Goal: Information Seeking & Learning: Learn about a topic

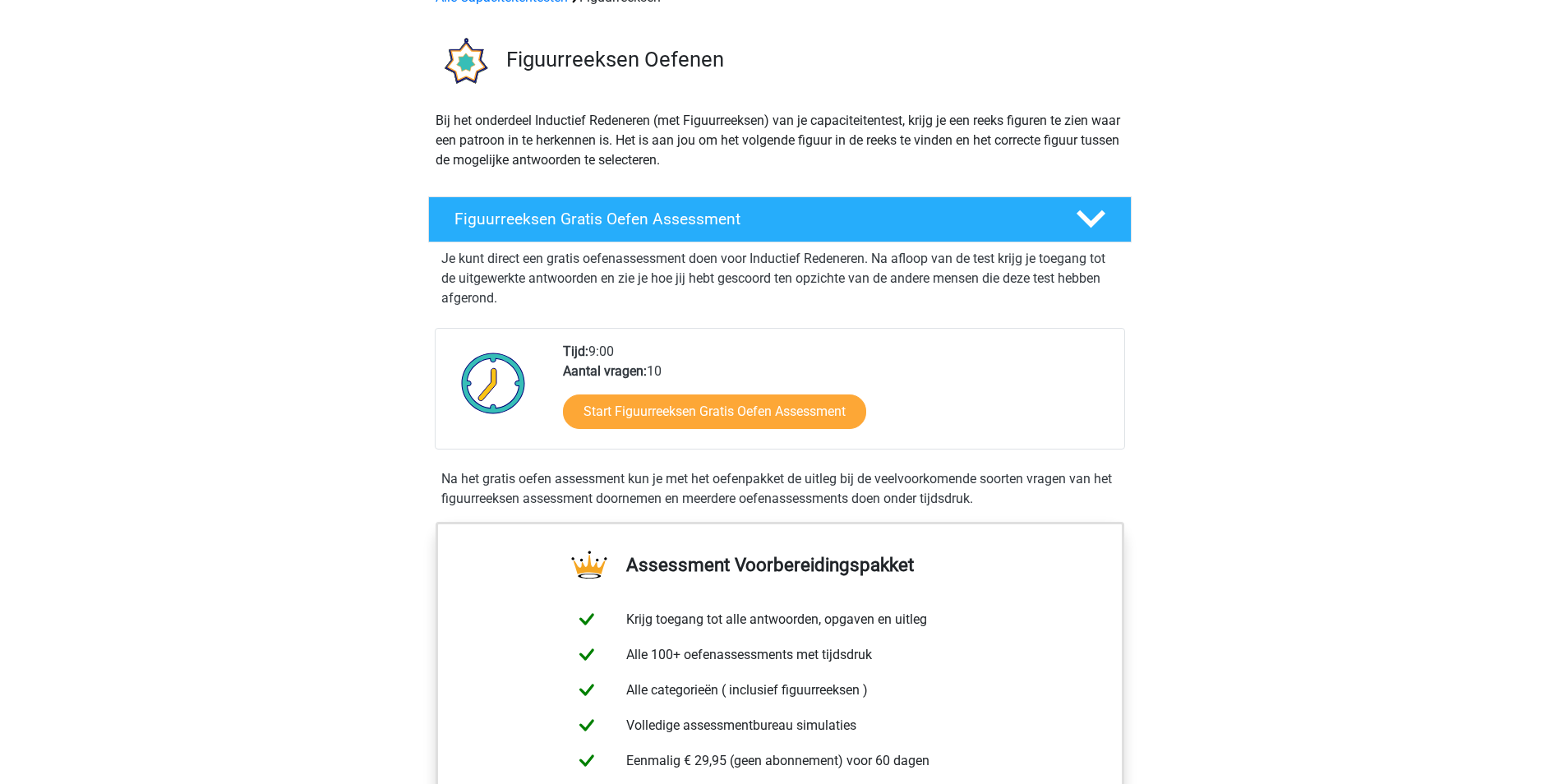
scroll to position [164, 0]
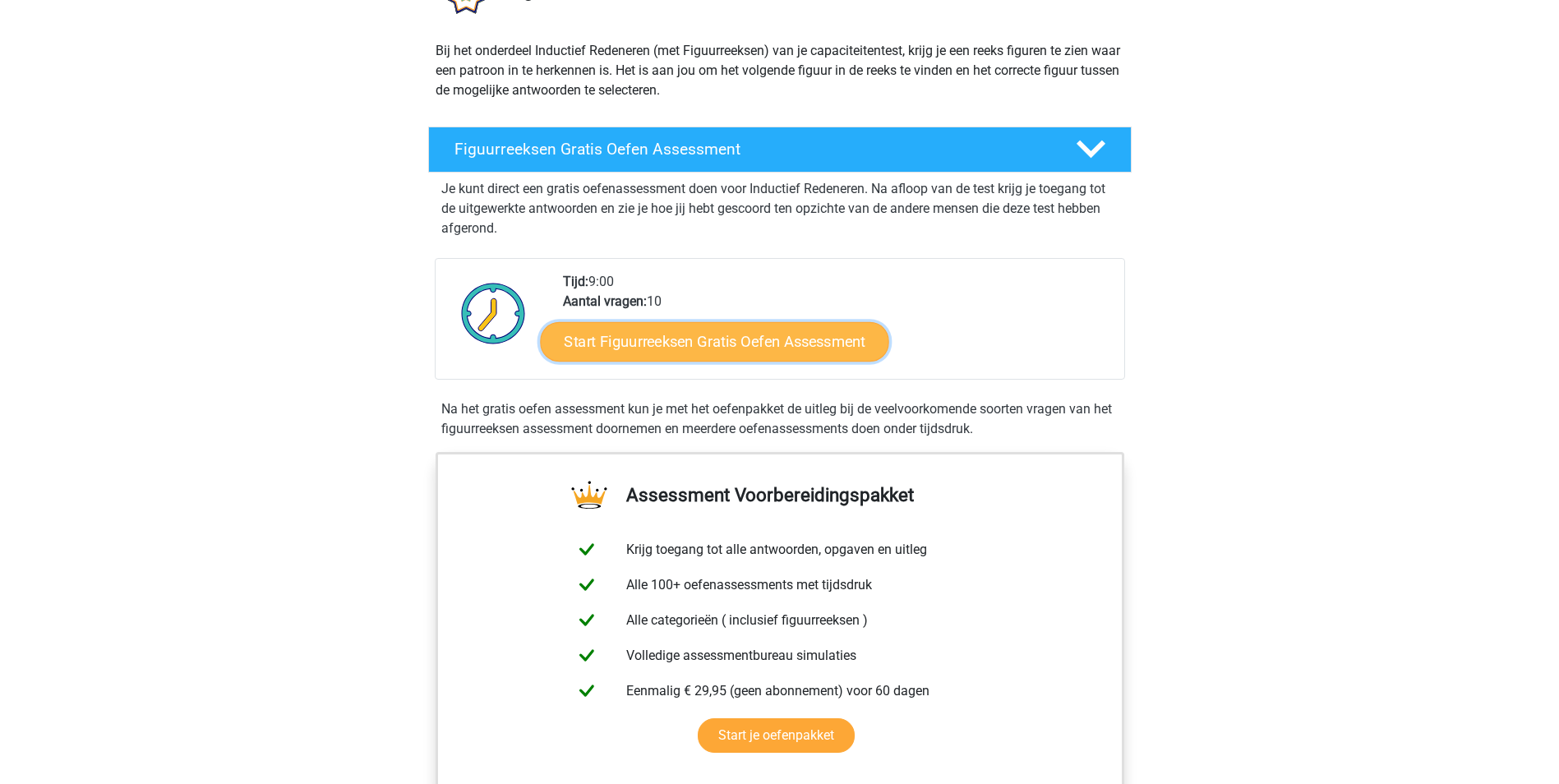
click at [673, 343] on link "Start Figuurreeksen Gratis Oefen Assessment" at bounding box center [715, 341] width 348 height 40
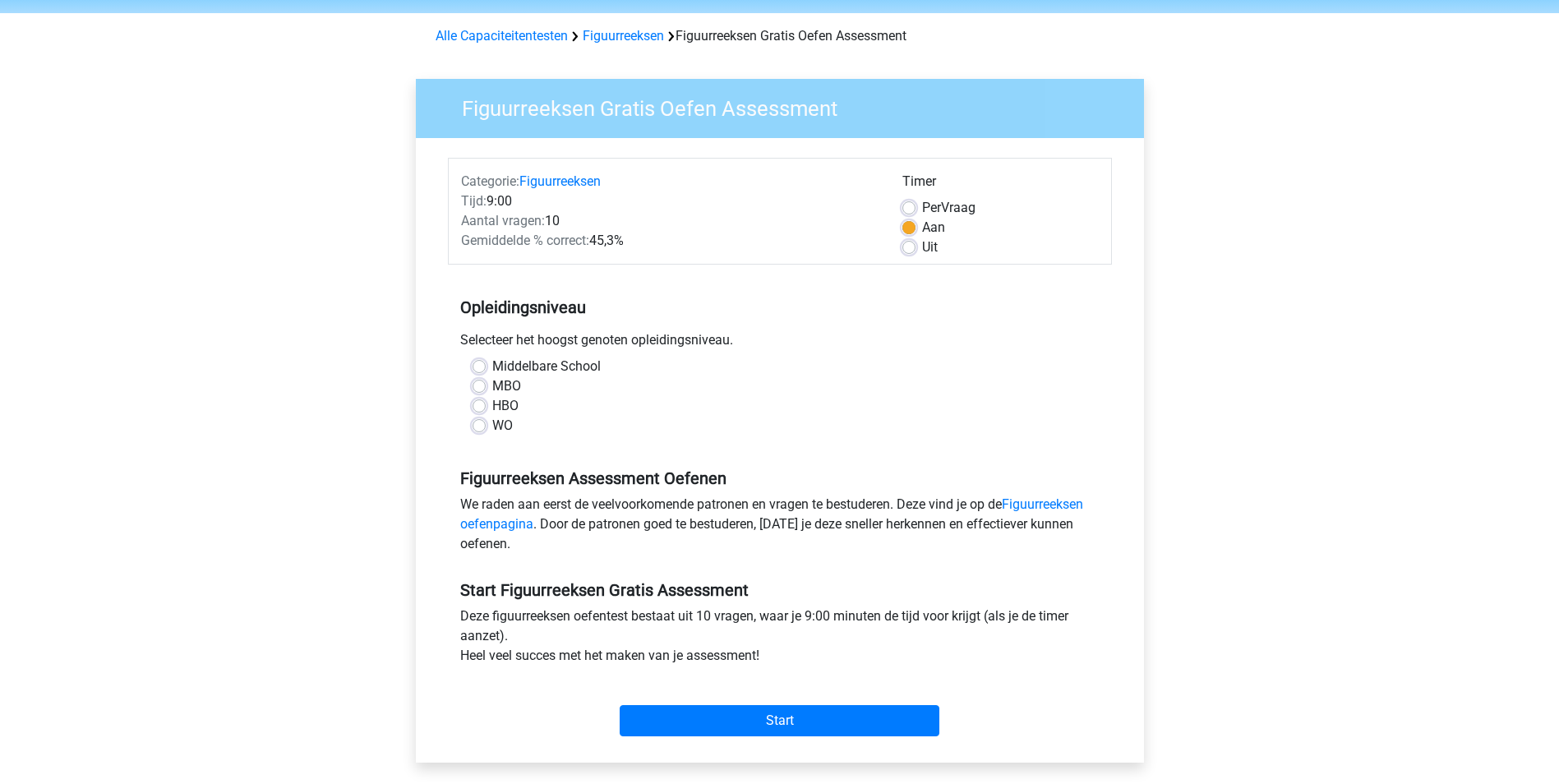
scroll to position [82, 0]
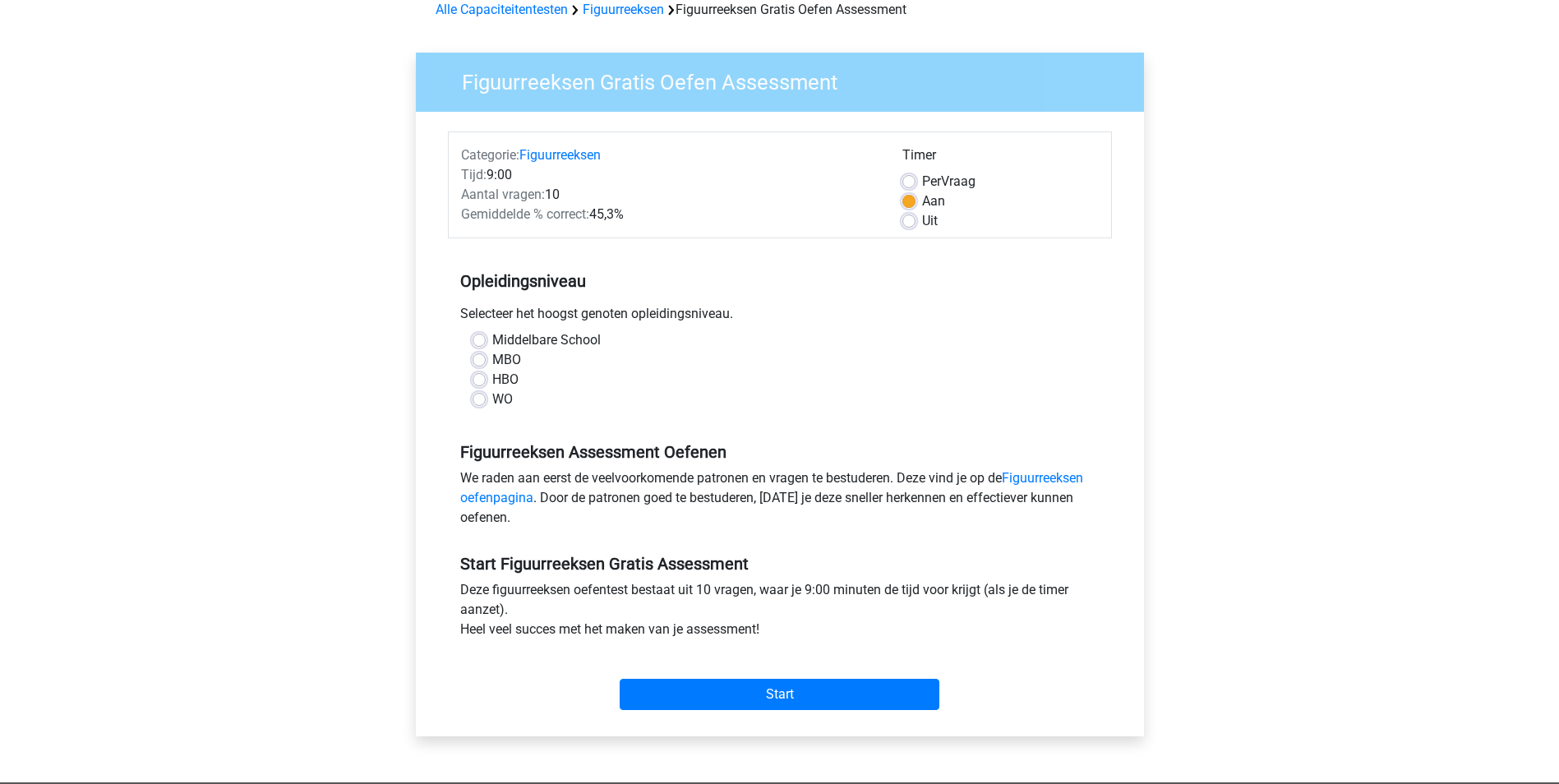
click at [494, 359] on label "MBO" at bounding box center [507, 360] width 29 height 20
click at [485, 359] on input "MBO" at bounding box center [479, 358] width 14 height 16
radio input "true"
click at [886, 697] on input "Start" at bounding box center [780, 695] width 319 height 32
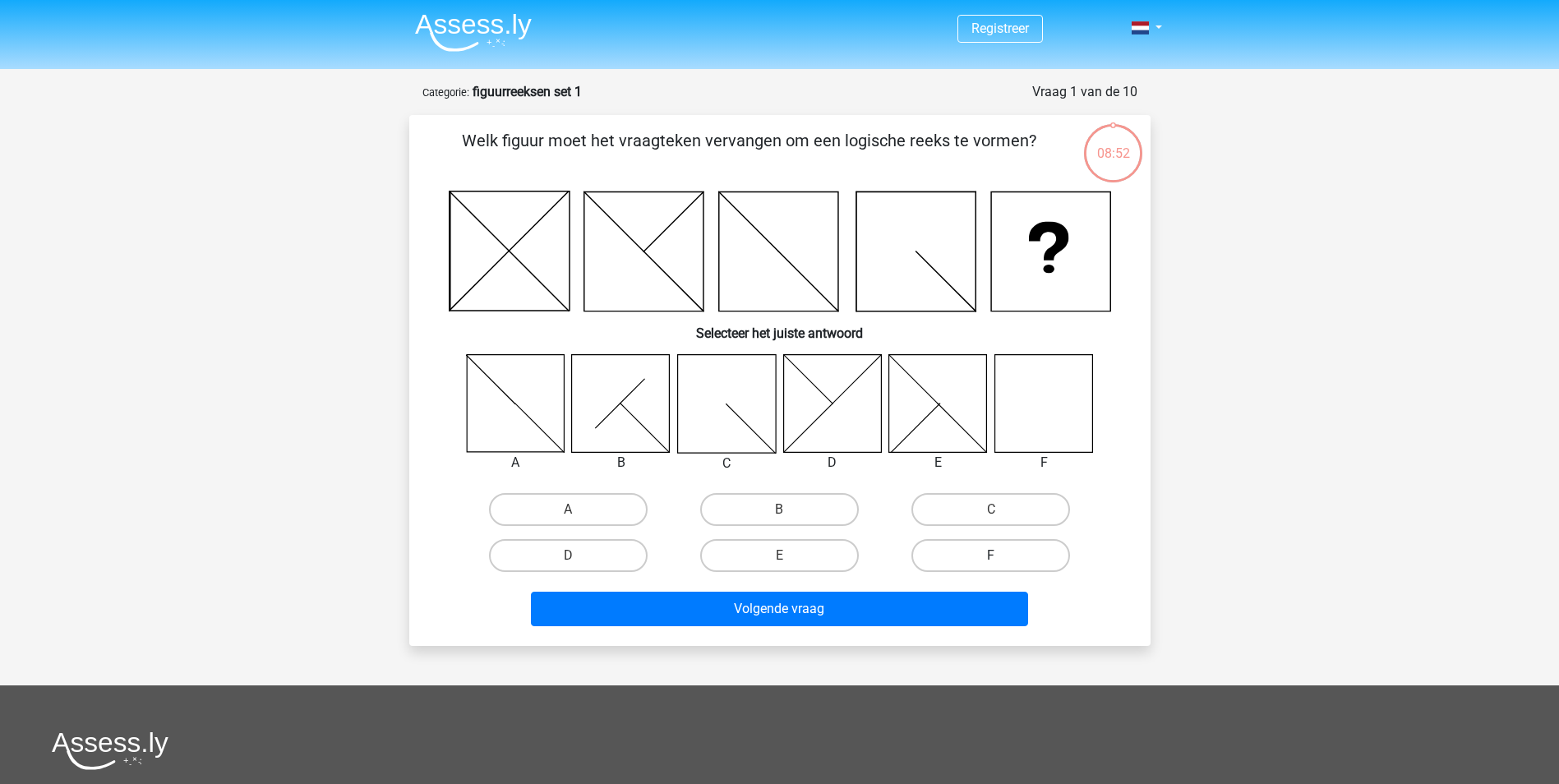
click at [1008, 558] on label "F" at bounding box center [991, 556] width 159 height 32
click at [1002, 558] on input "F" at bounding box center [997, 561] width 11 height 11
radio input "true"
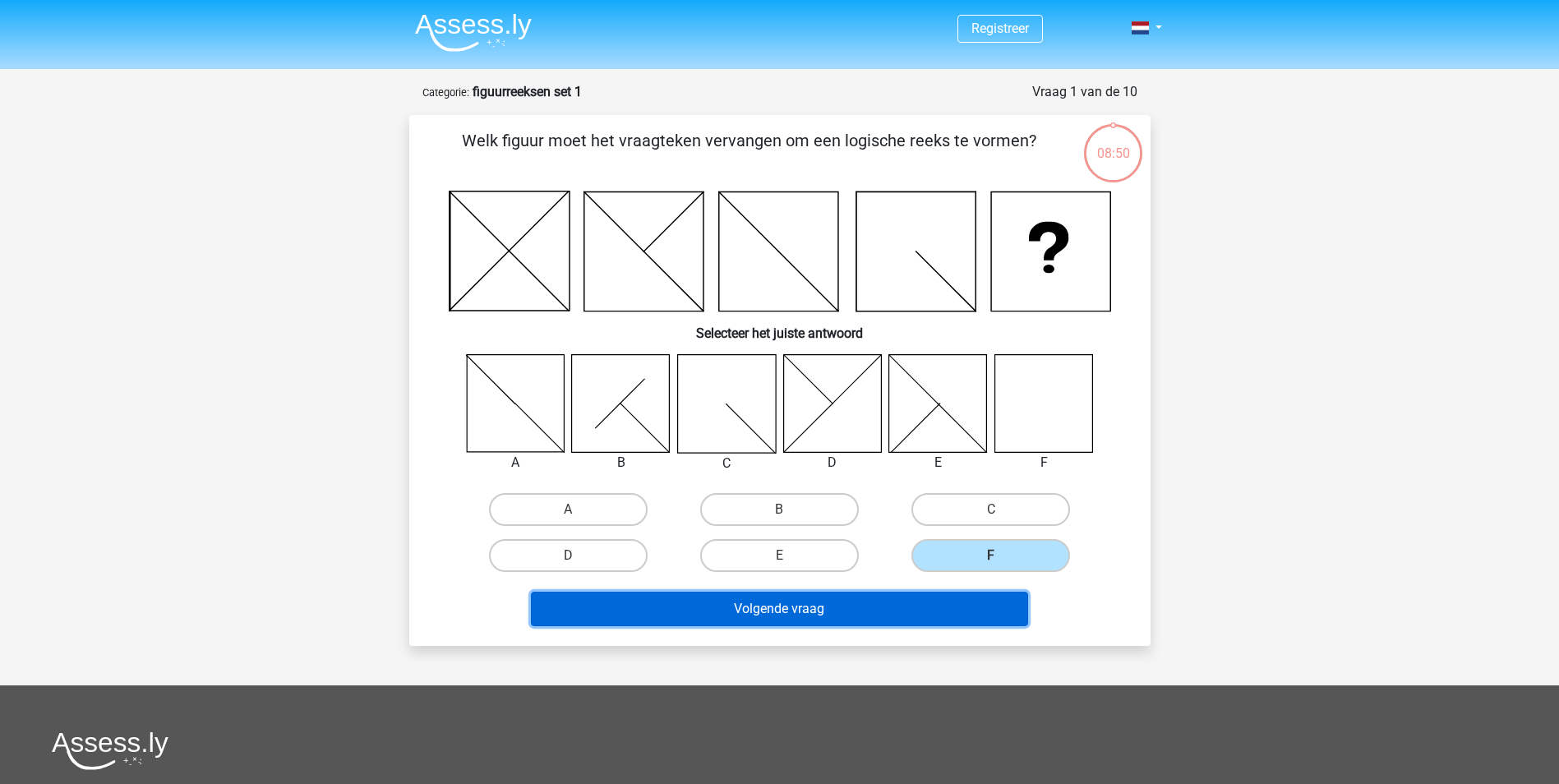
click at [926, 617] on button "Volgende vraag" at bounding box center [780, 609] width 497 height 34
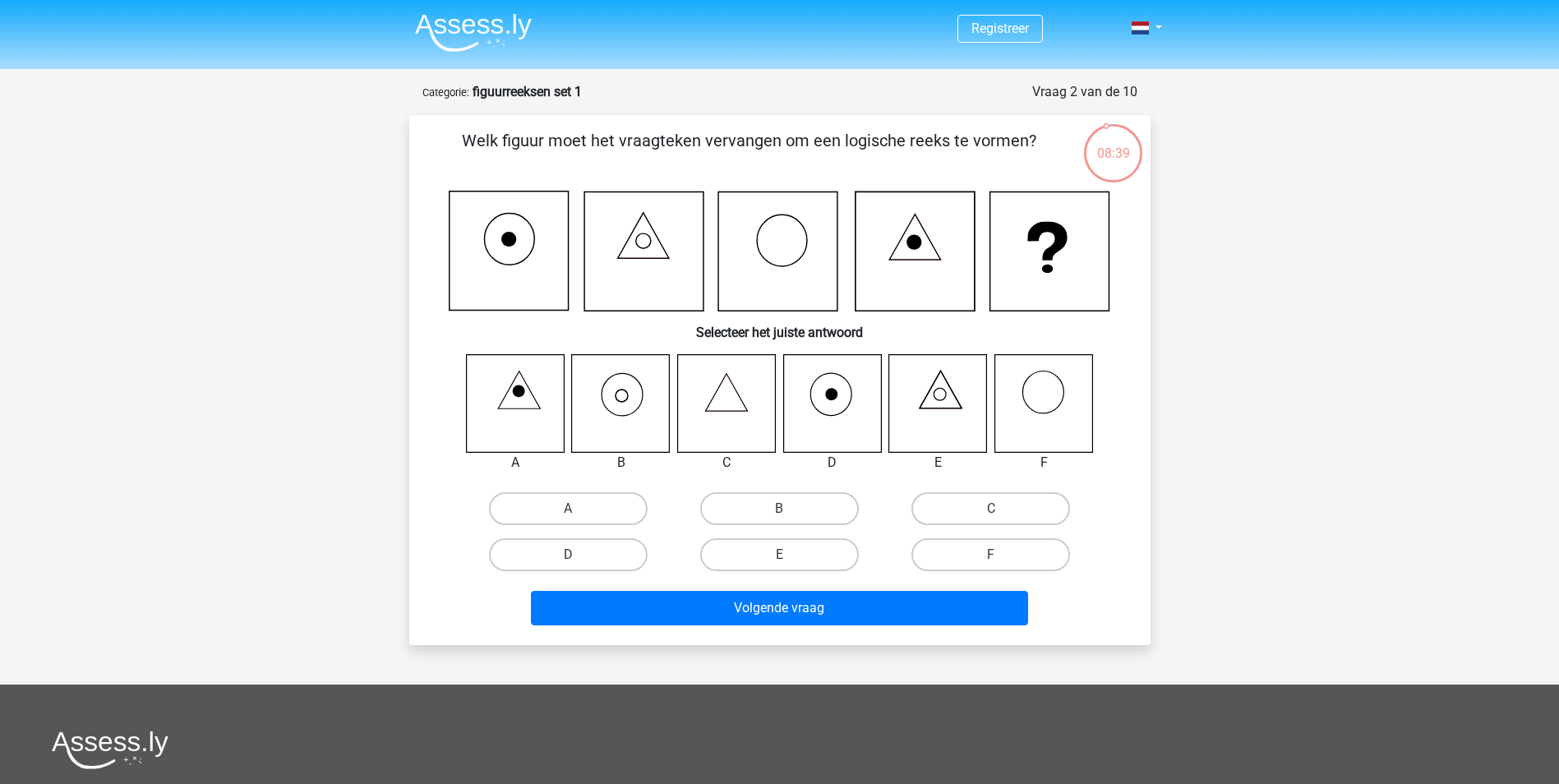
click at [939, 420] on icon at bounding box center [938, 403] width 97 height 97
click at [743, 549] on label "E" at bounding box center [780, 555] width 159 height 32
click at [780, 555] on input "E" at bounding box center [785, 560] width 11 height 11
radio input "true"
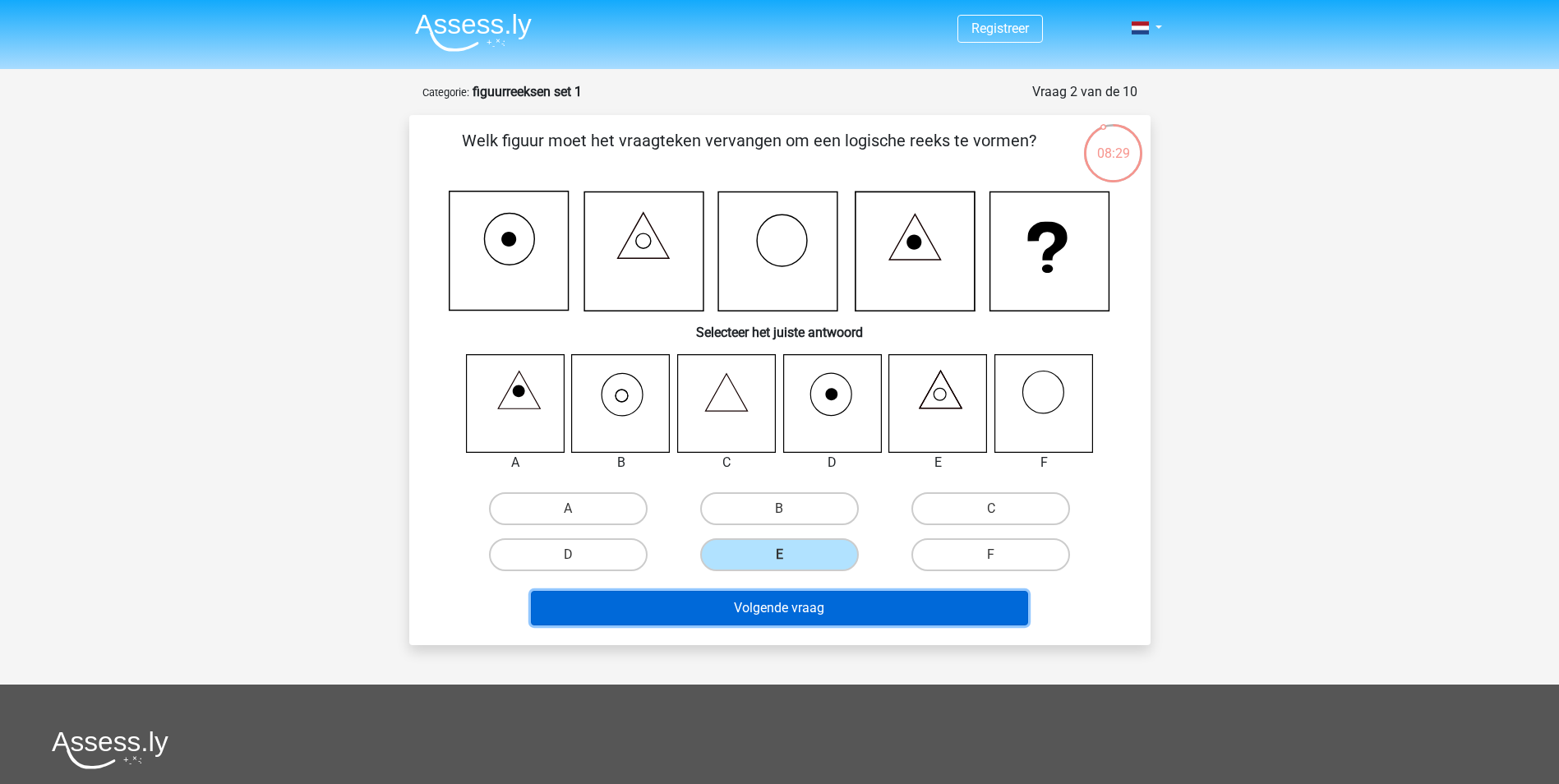
click at [898, 615] on button "Volgende vraag" at bounding box center [780, 608] width 497 height 34
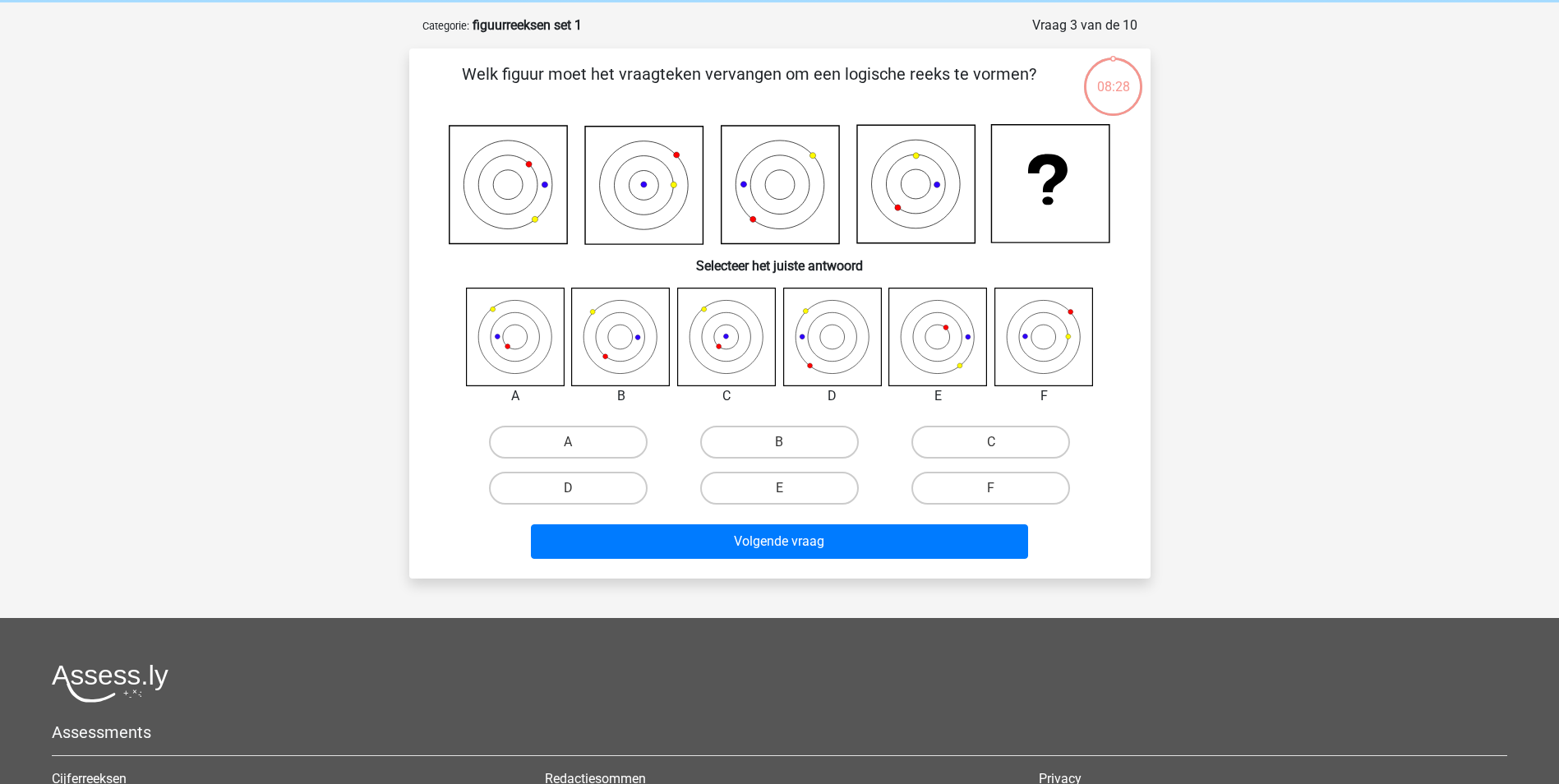
scroll to position [82, 0]
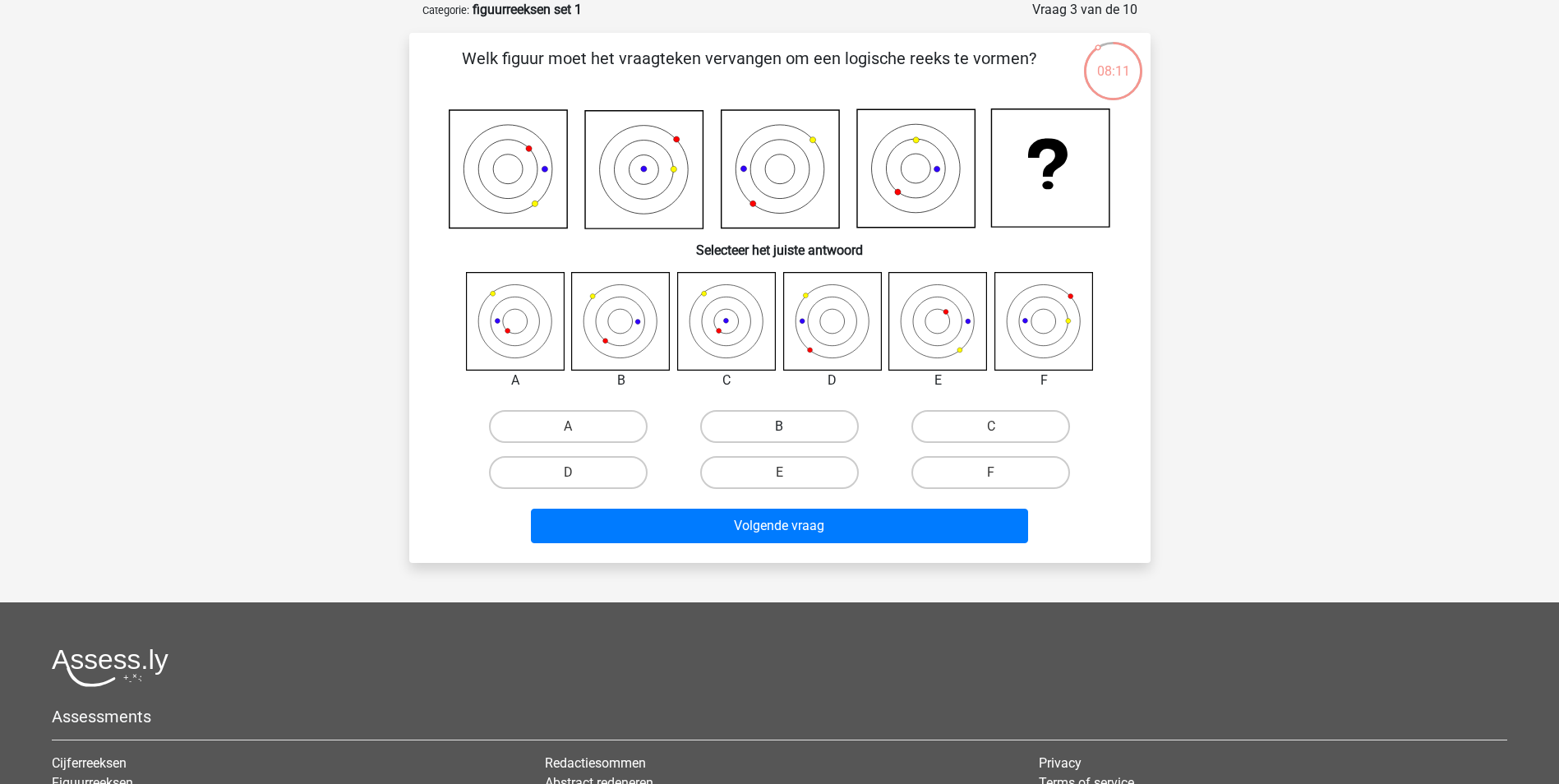
click at [773, 420] on label "B" at bounding box center [780, 427] width 159 height 32
click at [780, 427] on input "B" at bounding box center [785, 432] width 11 height 11
radio input "true"
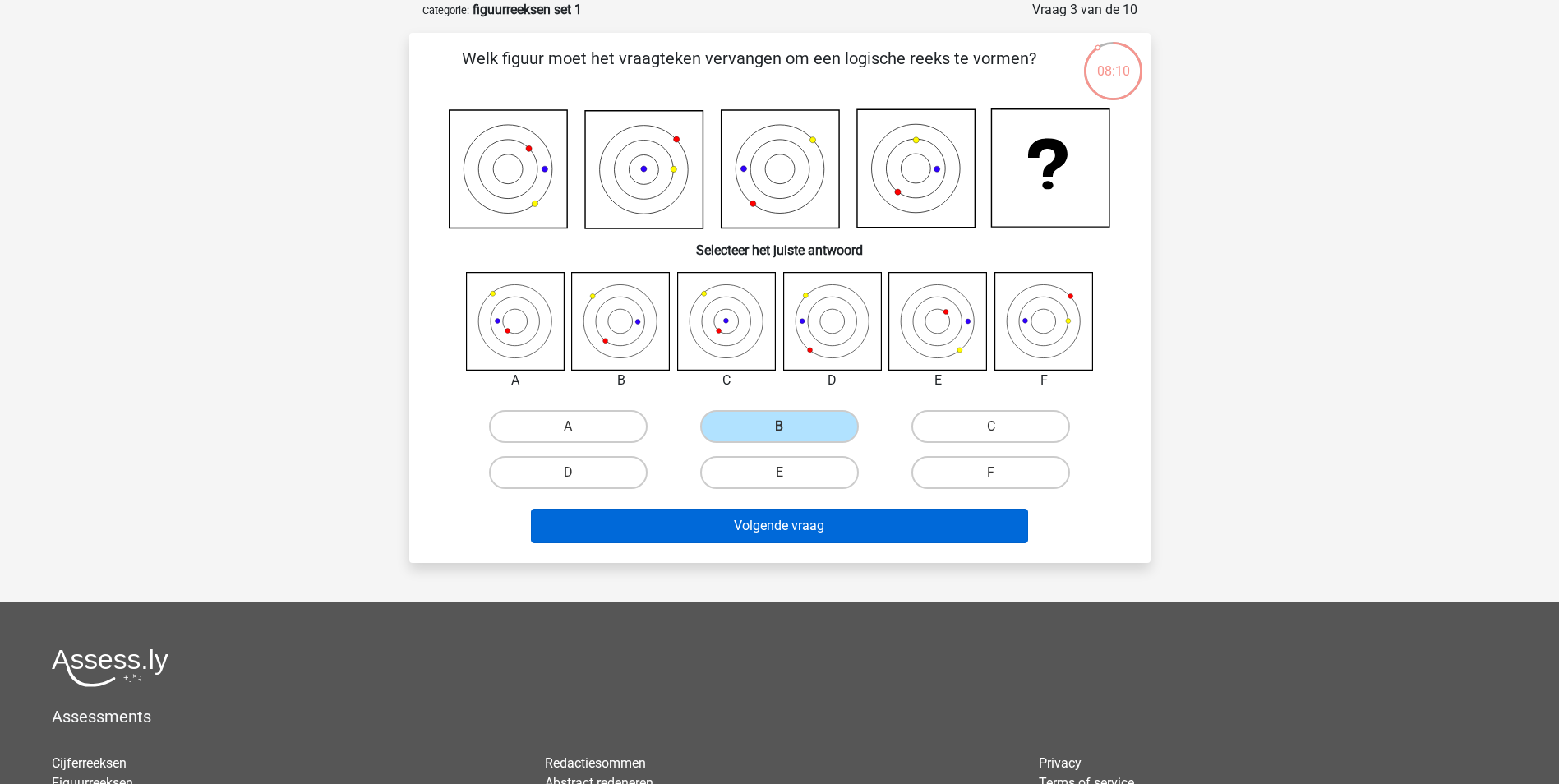
click at [855, 537] on div "Volgende vraag" at bounding box center [780, 530] width 634 height 42
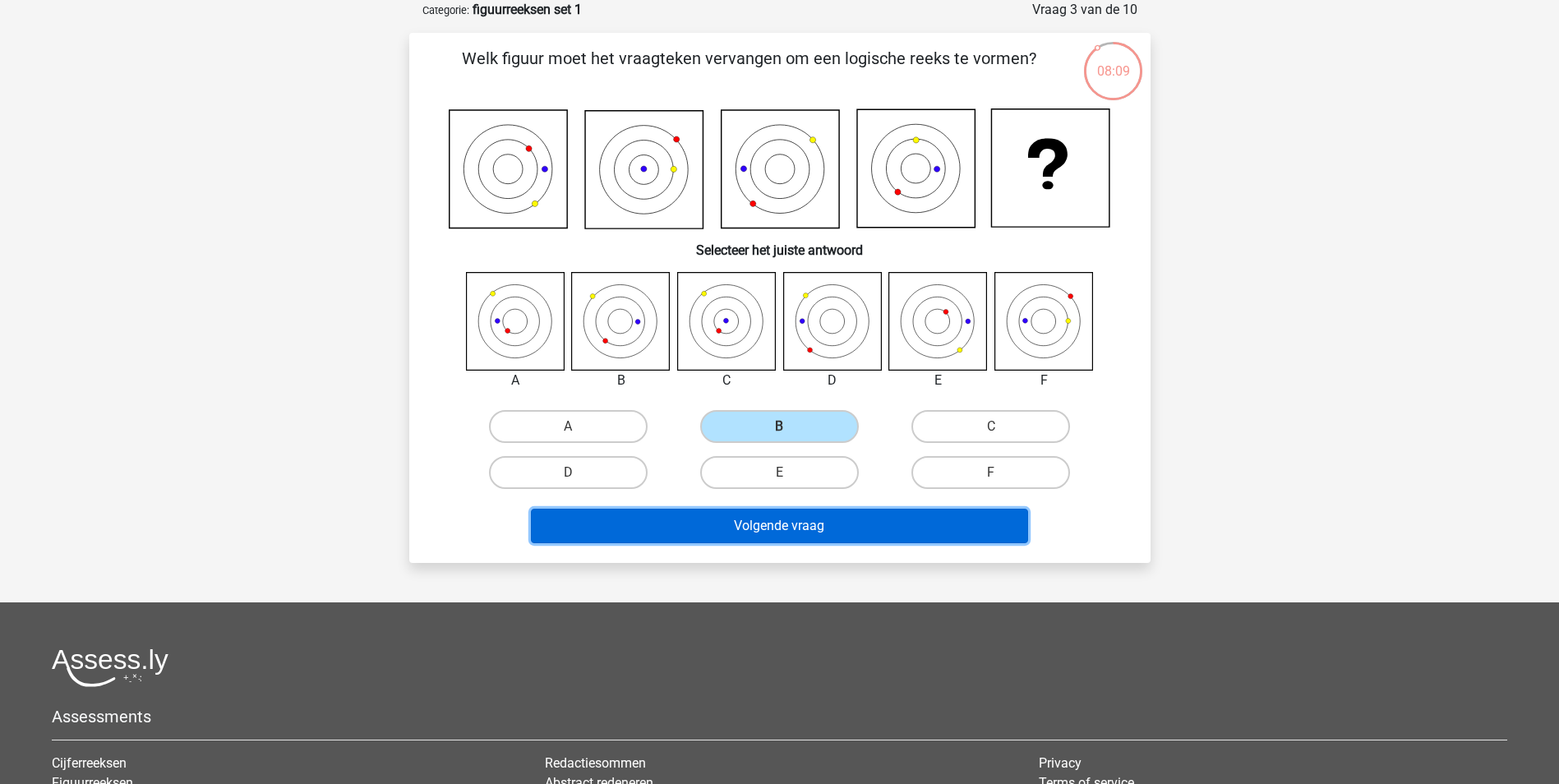
click at [852, 532] on button "Volgende vraag" at bounding box center [780, 526] width 497 height 34
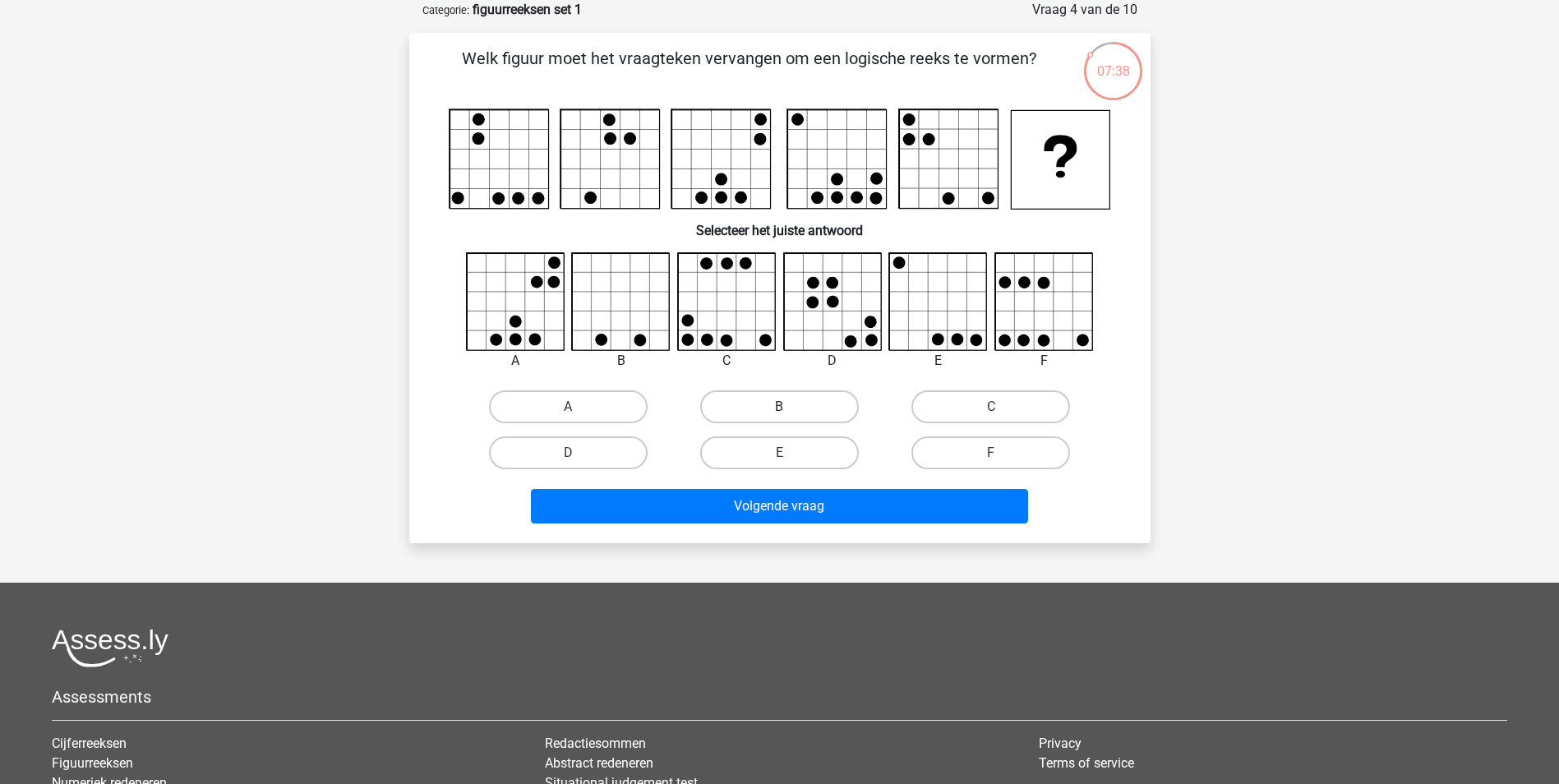
click at [762, 418] on label "B" at bounding box center [780, 407] width 159 height 32
click at [780, 418] on input "B" at bounding box center [785, 412] width 11 height 11
radio input "true"
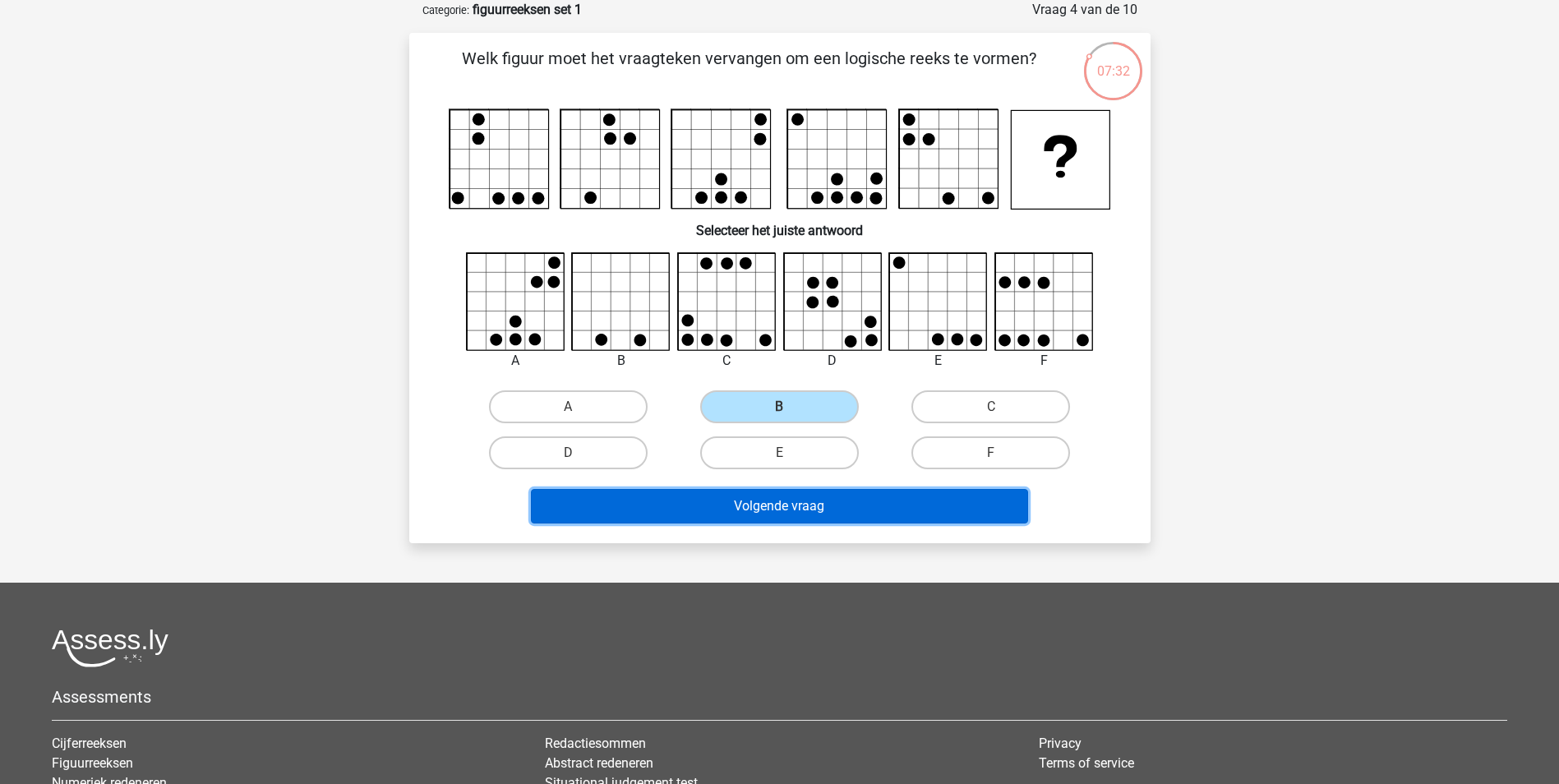
click at [822, 514] on button "Volgende vraag" at bounding box center [780, 506] width 497 height 34
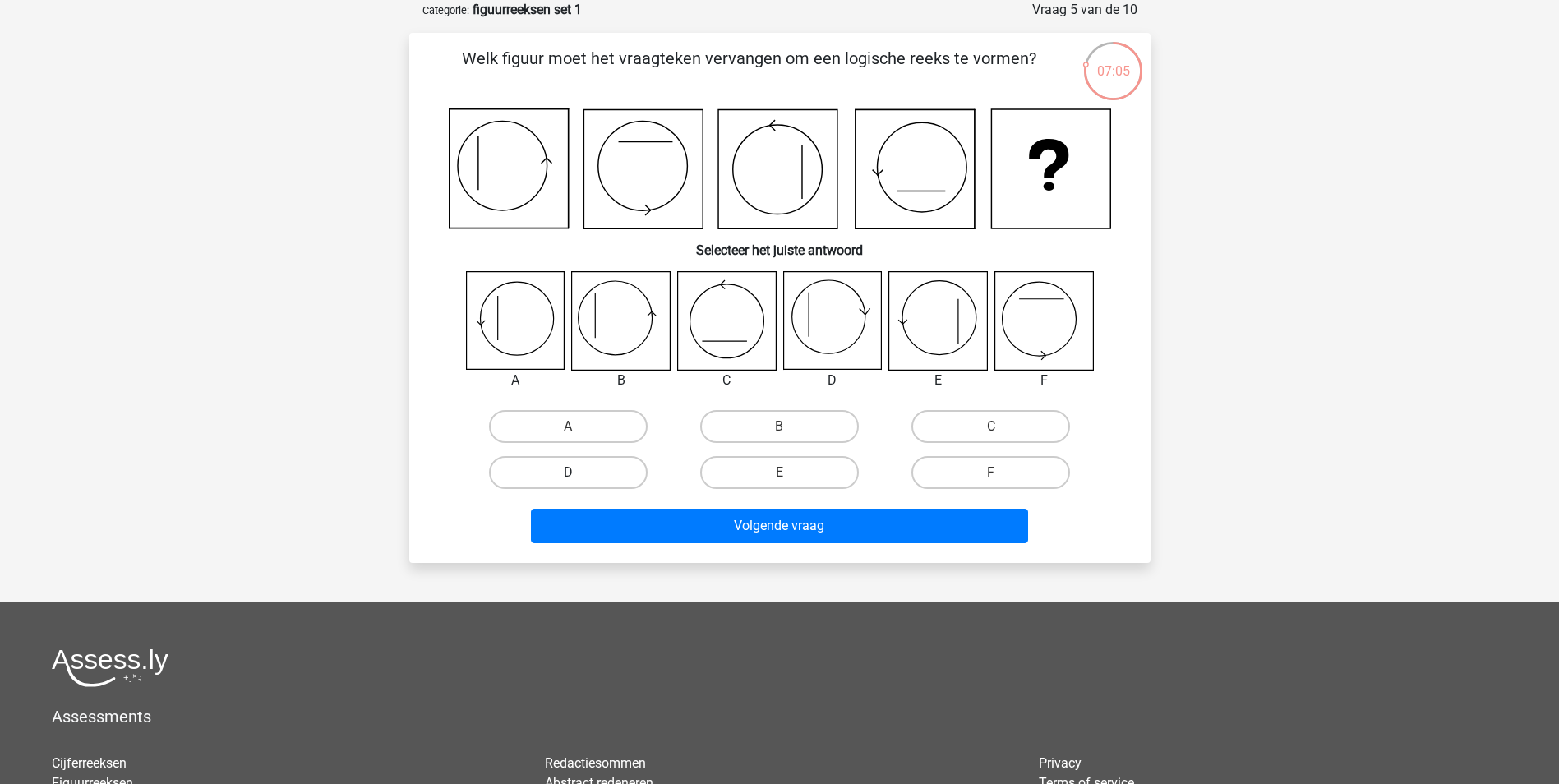
click at [601, 472] on label "D" at bounding box center [568, 473] width 159 height 32
click at [578, 473] on input "D" at bounding box center [574, 478] width 11 height 11
radio input "true"
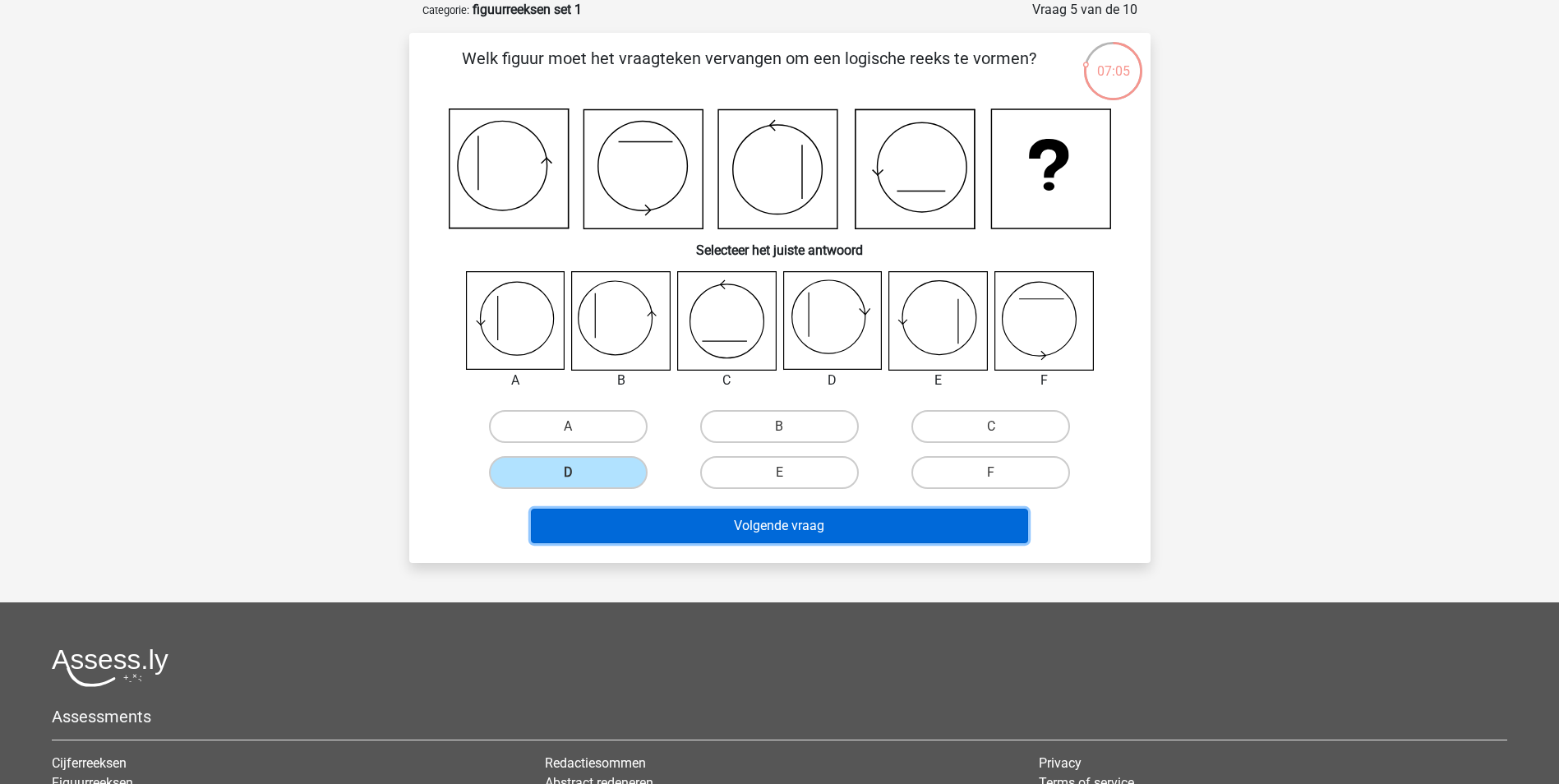
click at [733, 527] on button "Volgende vraag" at bounding box center [780, 526] width 497 height 34
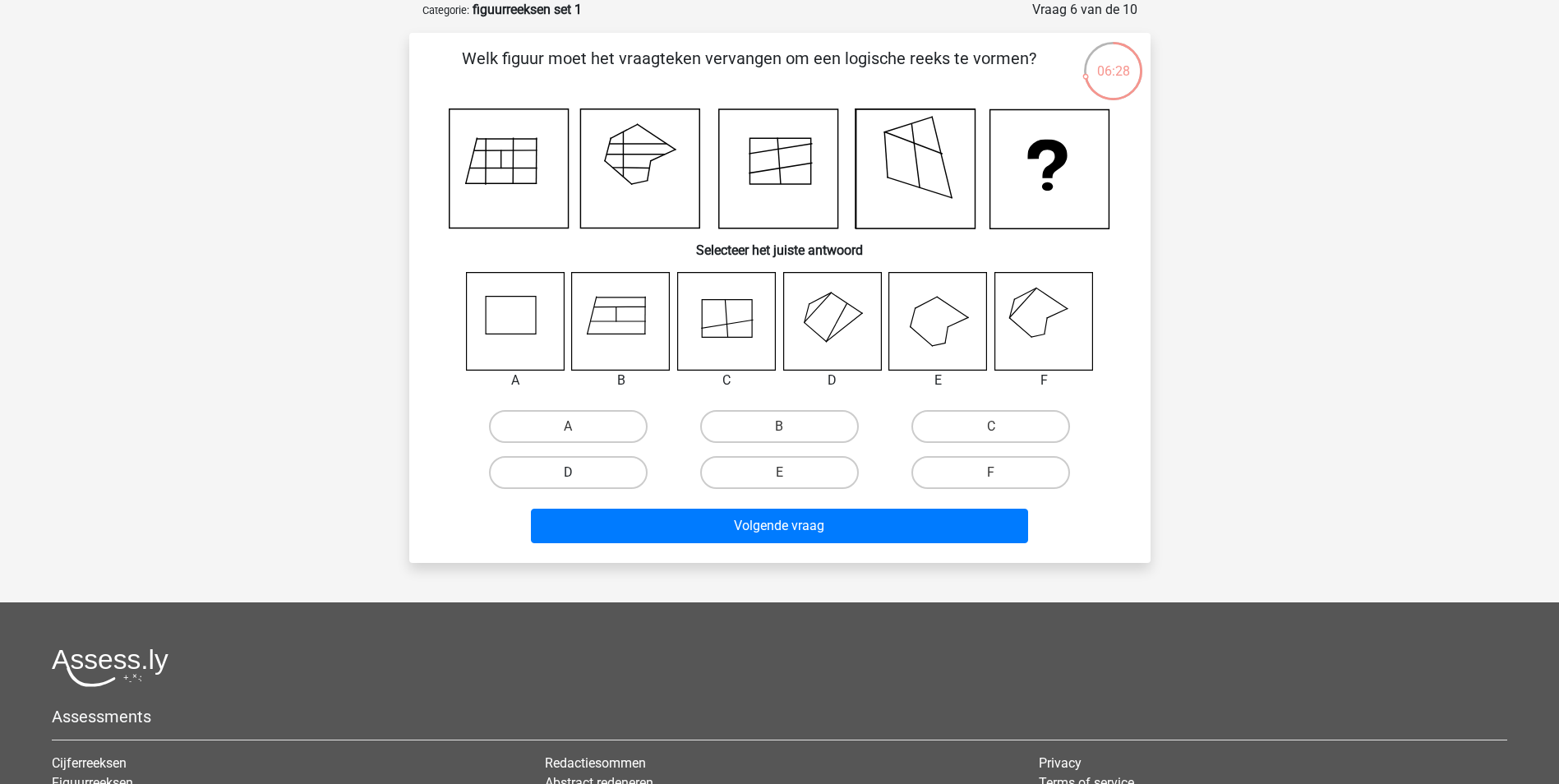
click at [637, 469] on label "D" at bounding box center [568, 473] width 159 height 32
click at [578, 473] on input "D" at bounding box center [574, 478] width 11 height 11
radio input "true"
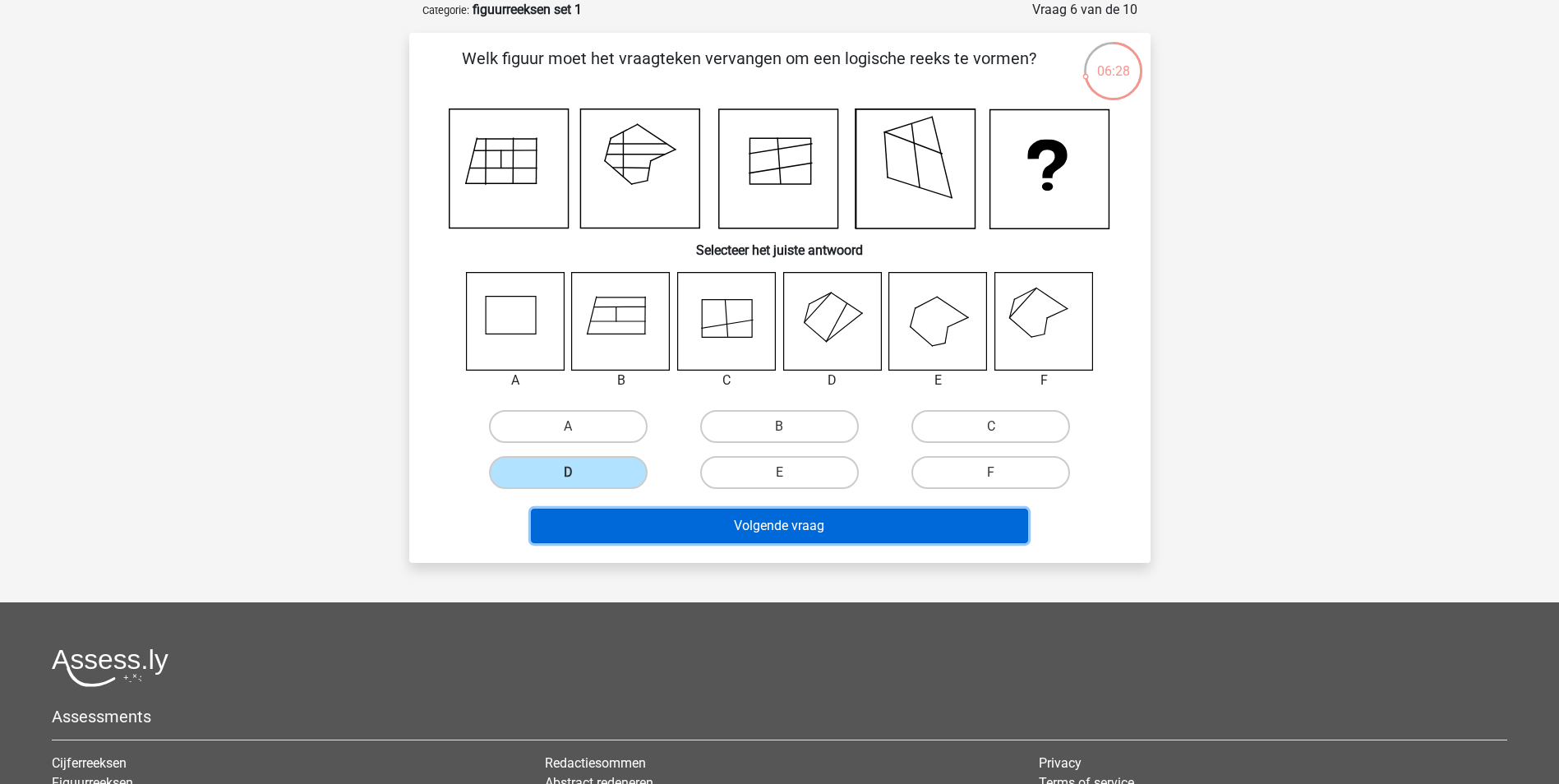
click at [694, 521] on button "Volgende vraag" at bounding box center [780, 526] width 497 height 34
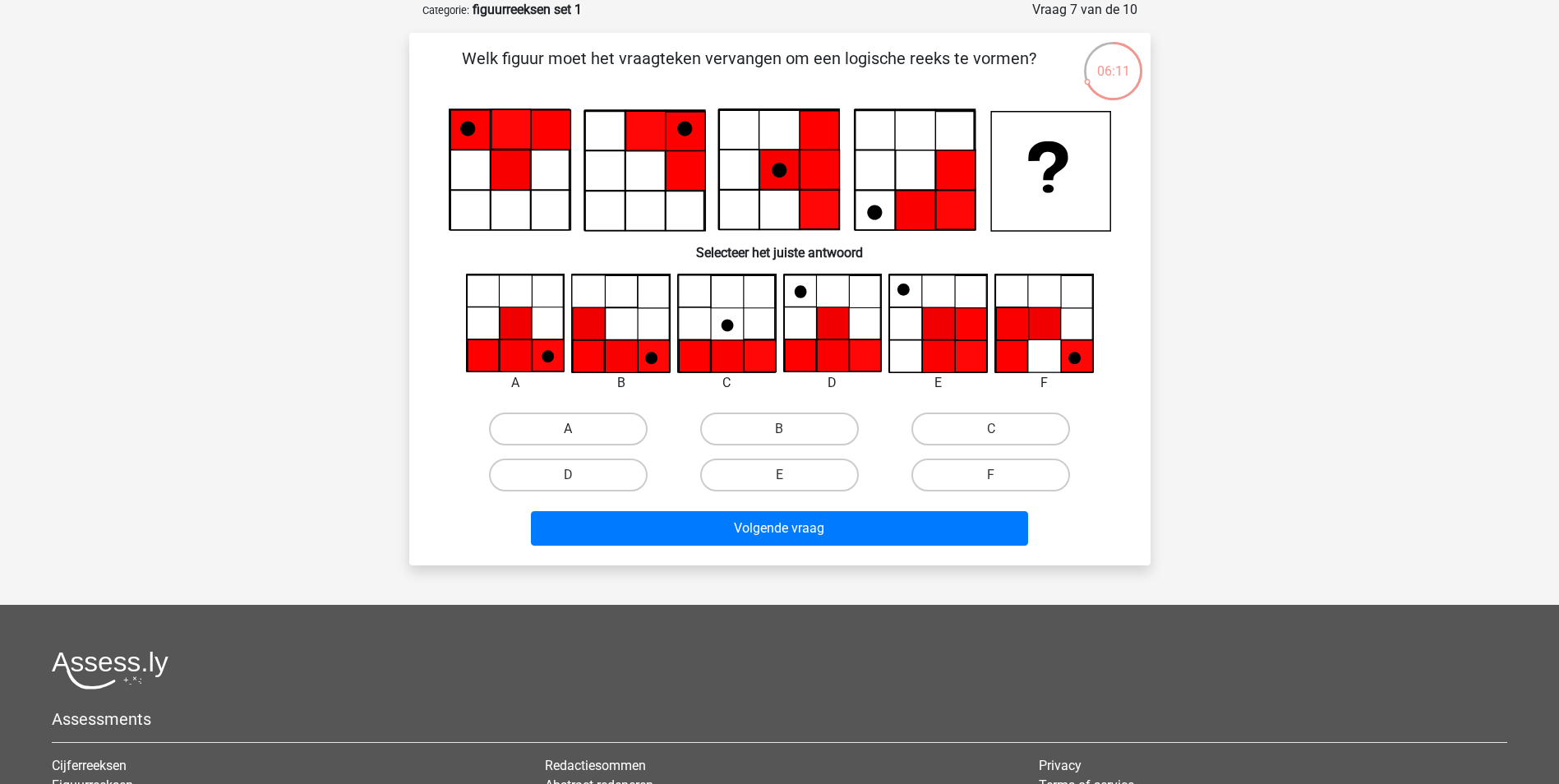
click at [628, 424] on label "A" at bounding box center [568, 429] width 159 height 32
click at [578, 429] on input "A" at bounding box center [574, 435] width 11 height 11
radio input "true"
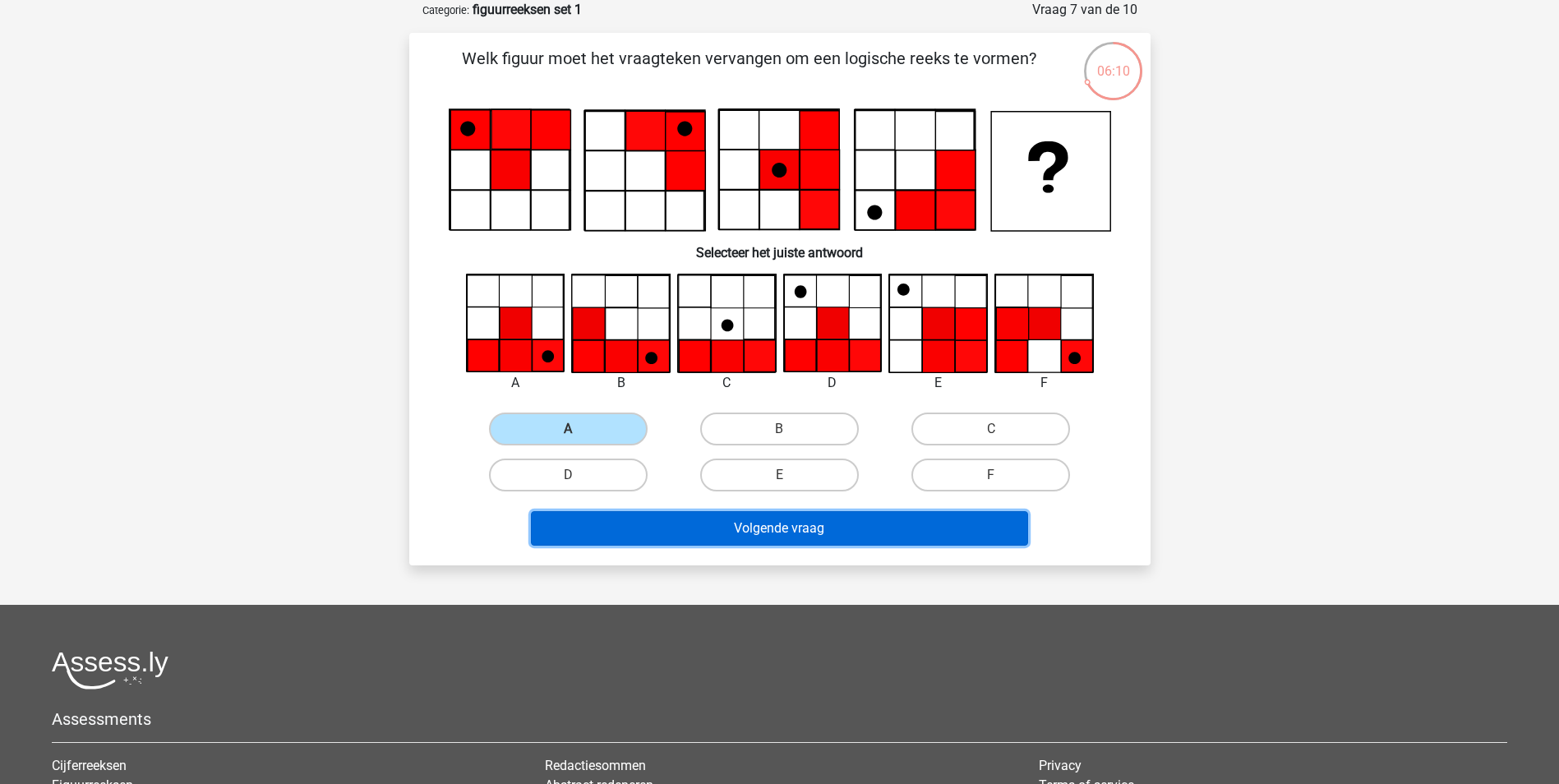
click at [673, 540] on button "Volgende vraag" at bounding box center [780, 529] width 497 height 34
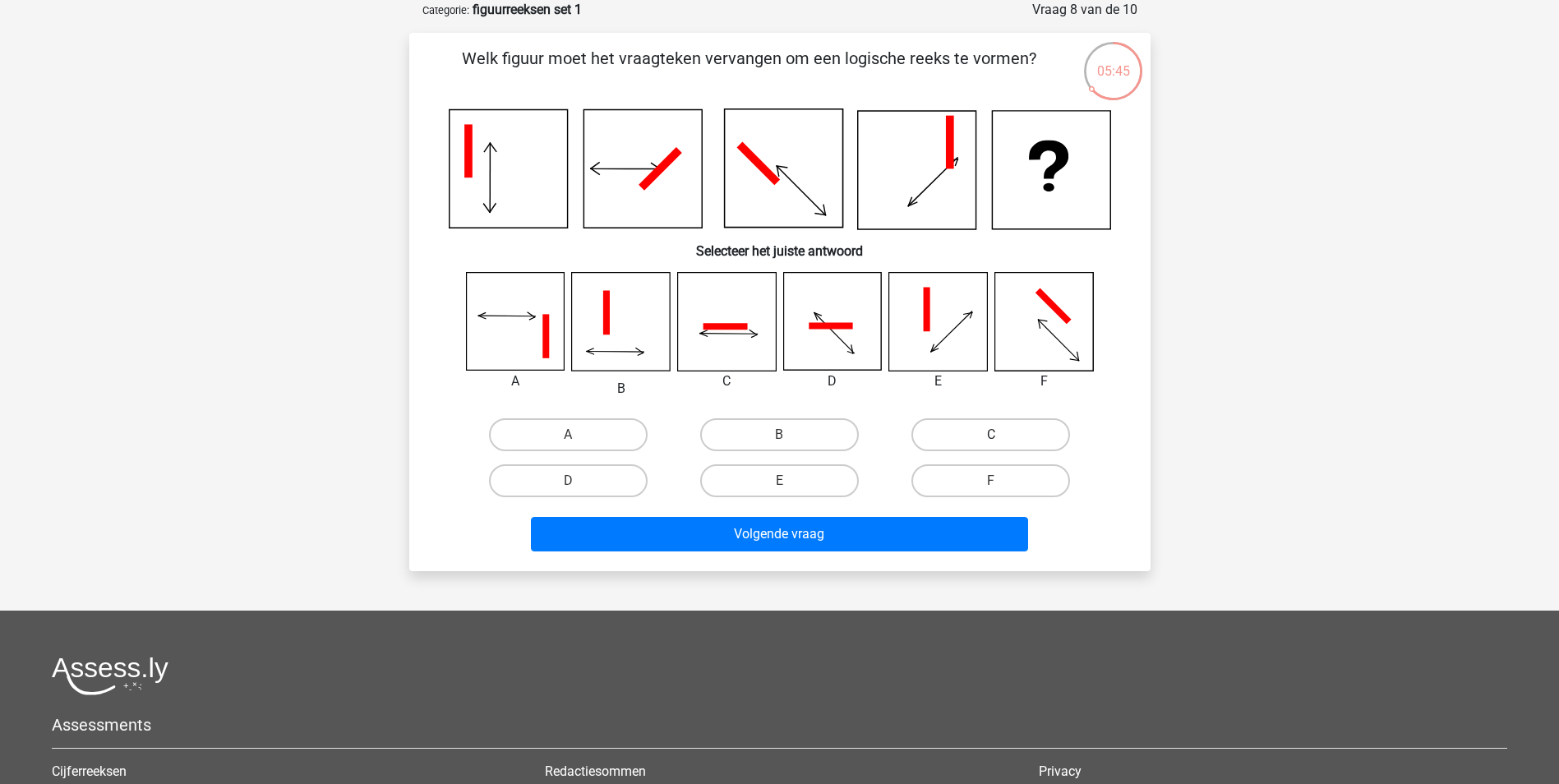
click at [1017, 435] on label "C" at bounding box center [991, 435] width 159 height 32
click at [1002, 435] on input "C" at bounding box center [997, 440] width 11 height 11
radio input "true"
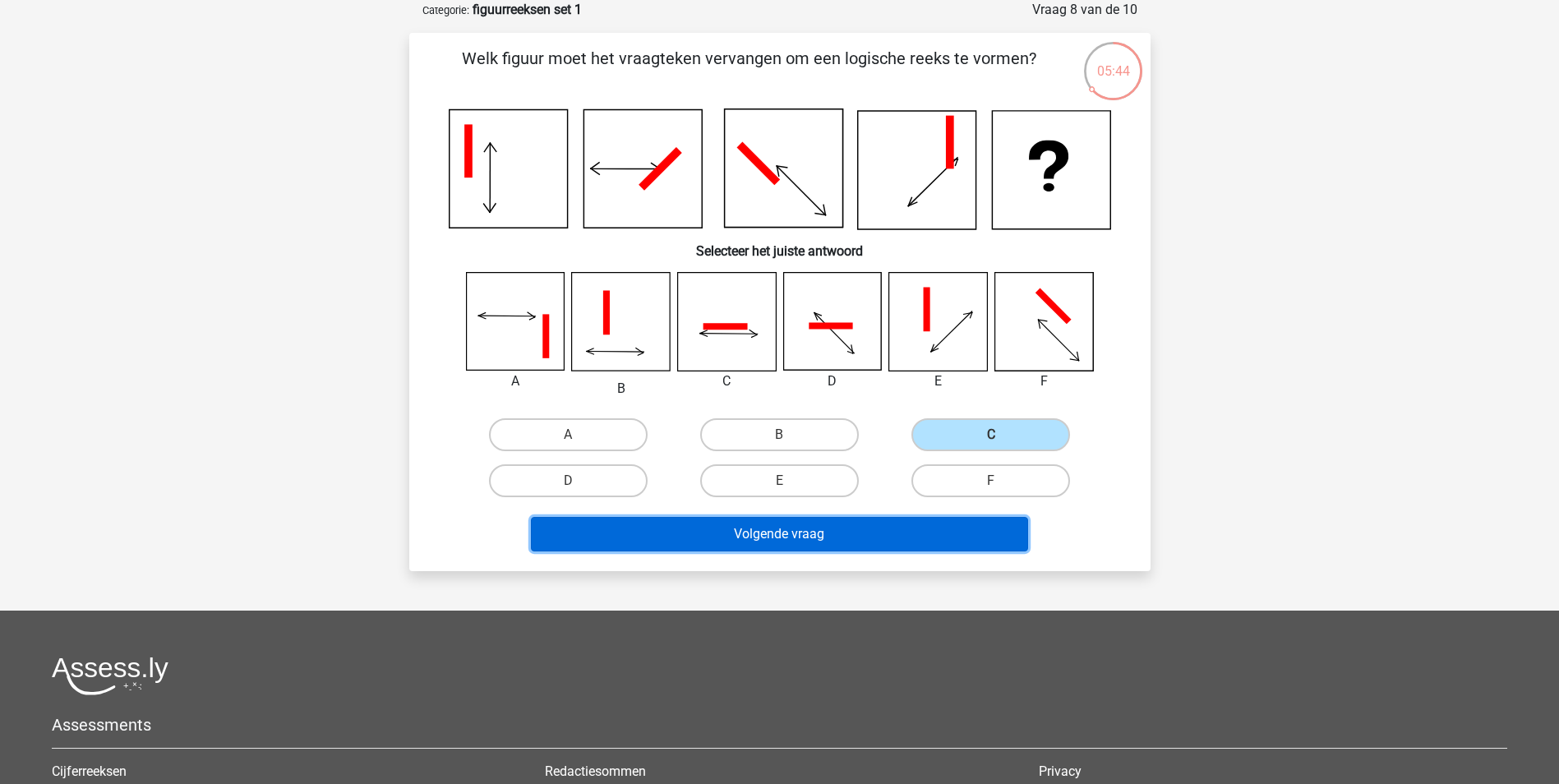
click at [991, 549] on button "Volgende vraag" at bounding box center [780, 534] width 497 height 34
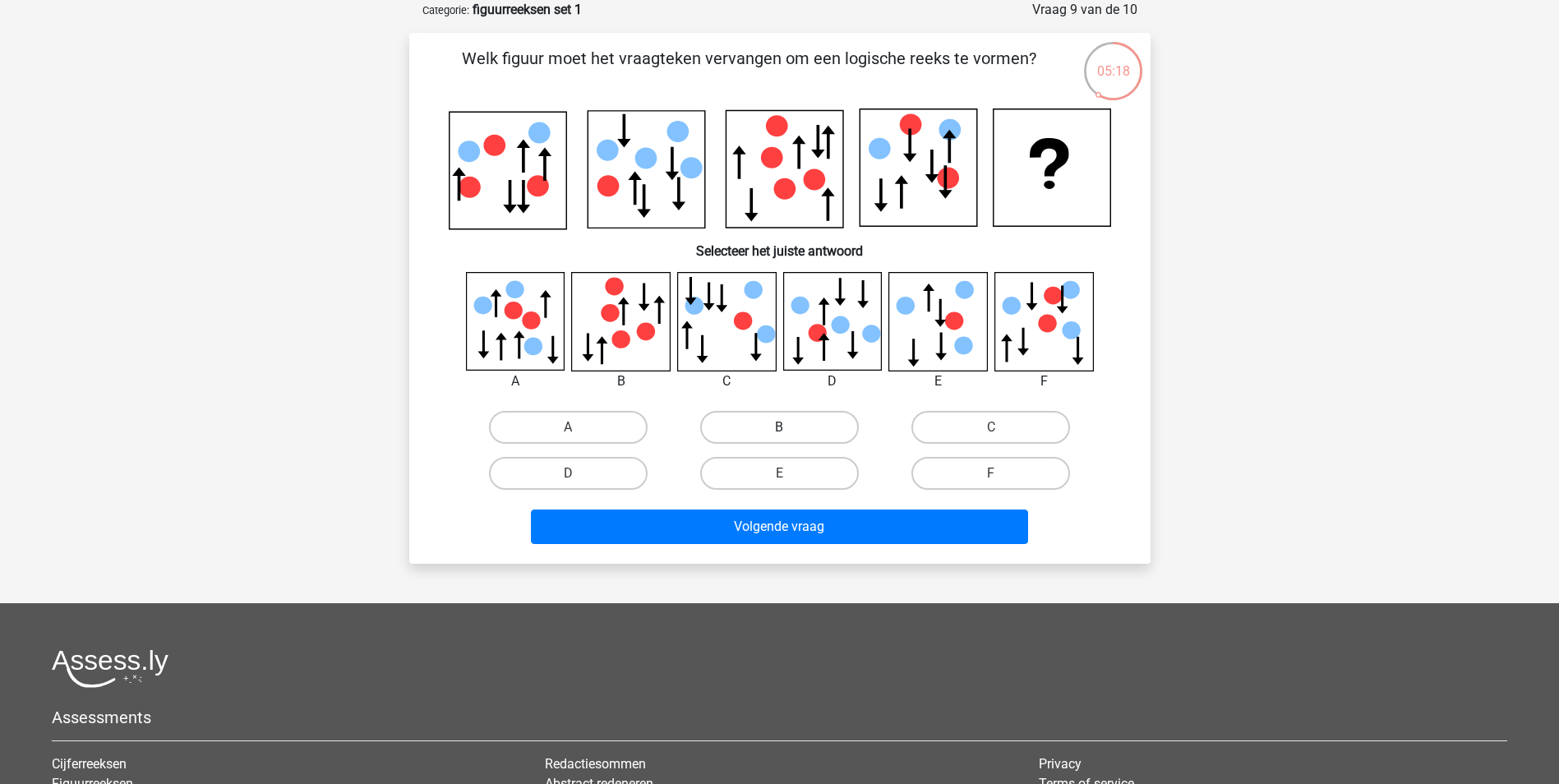
click at [777, 423] on label "B" at bounding box center [780, 428] width 159 height 32
click at [780, 428] on input "B" at bounding box center [785, 433] width 11 height 11
radio input "true"
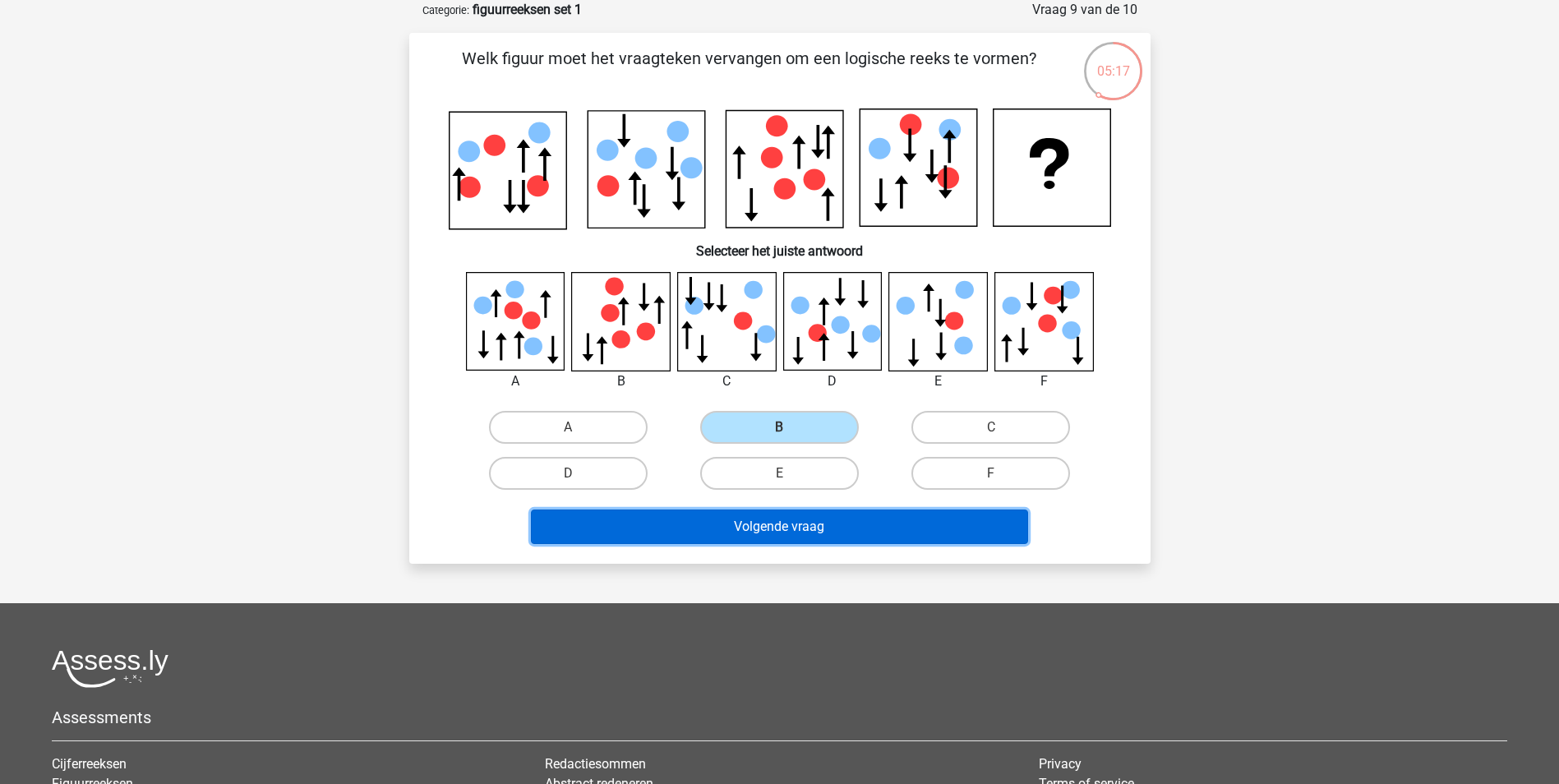
click at [807, 536] on button "Volgende vraag" at bounding box center [780, 527] width 497 height 34
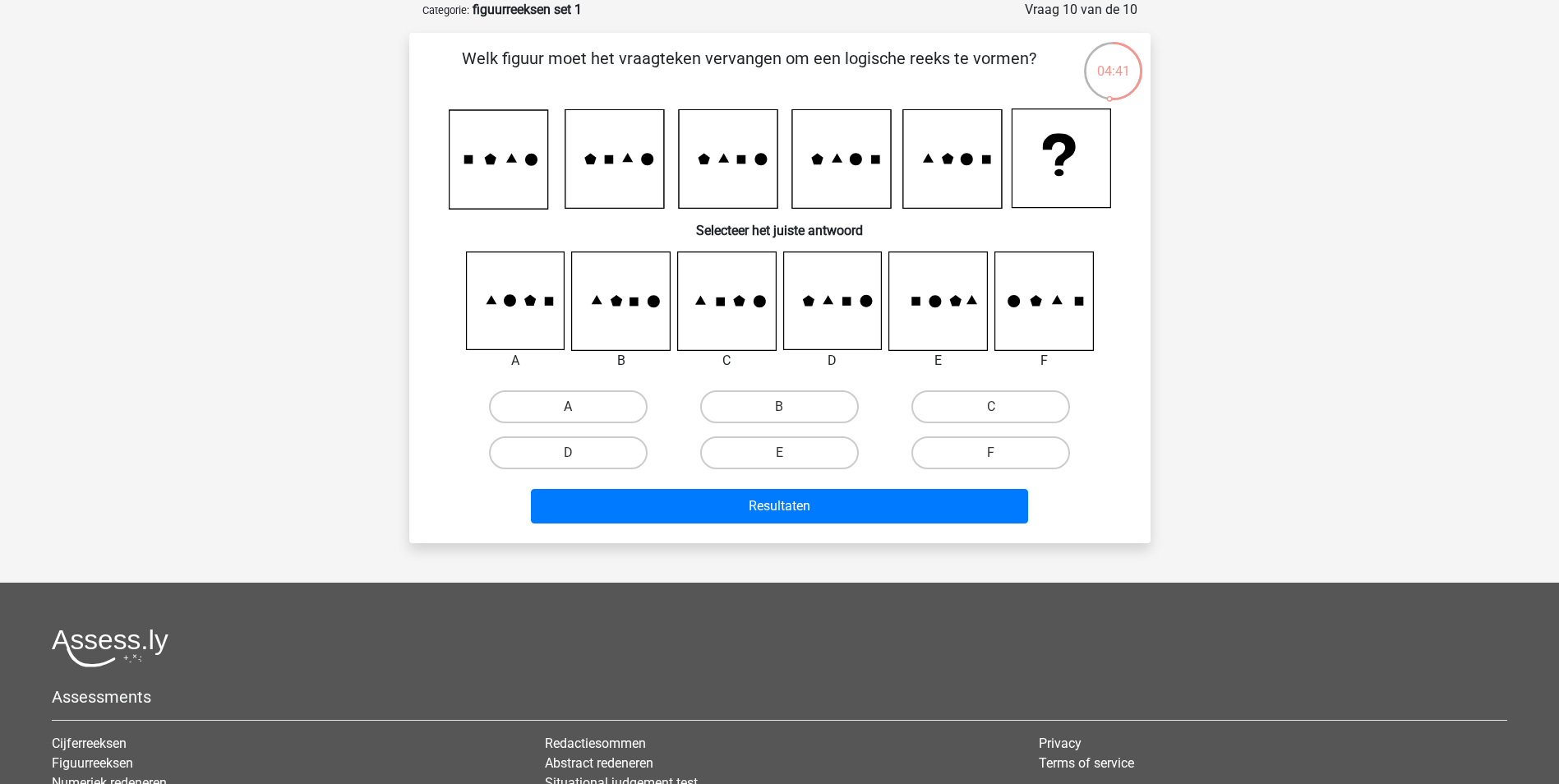
drag, startPoint x: 584, startPoint y: 409, endPoint x: 679, endPoint y: 475, distance: 115.7
click at [583, 409] on label "A" at bounding box center [568, 407] width 159 height 32
click at [578, 409] on input "A" at bounding box center [574, 412] width 11 height 11
radio input "true"
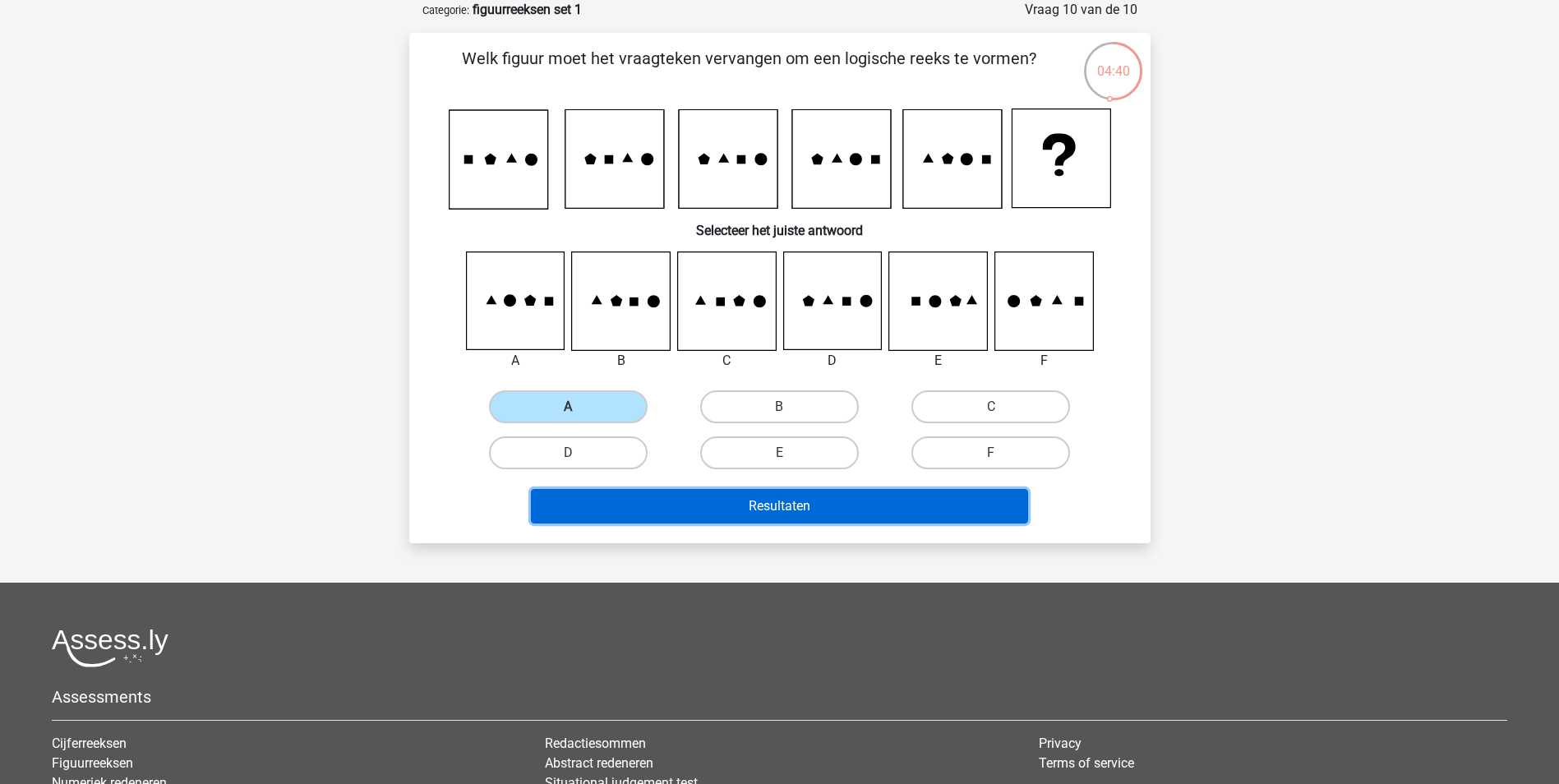
click at [706, 502] on button "Resultaten" at bounding box center [780, 506] width 497 height 34
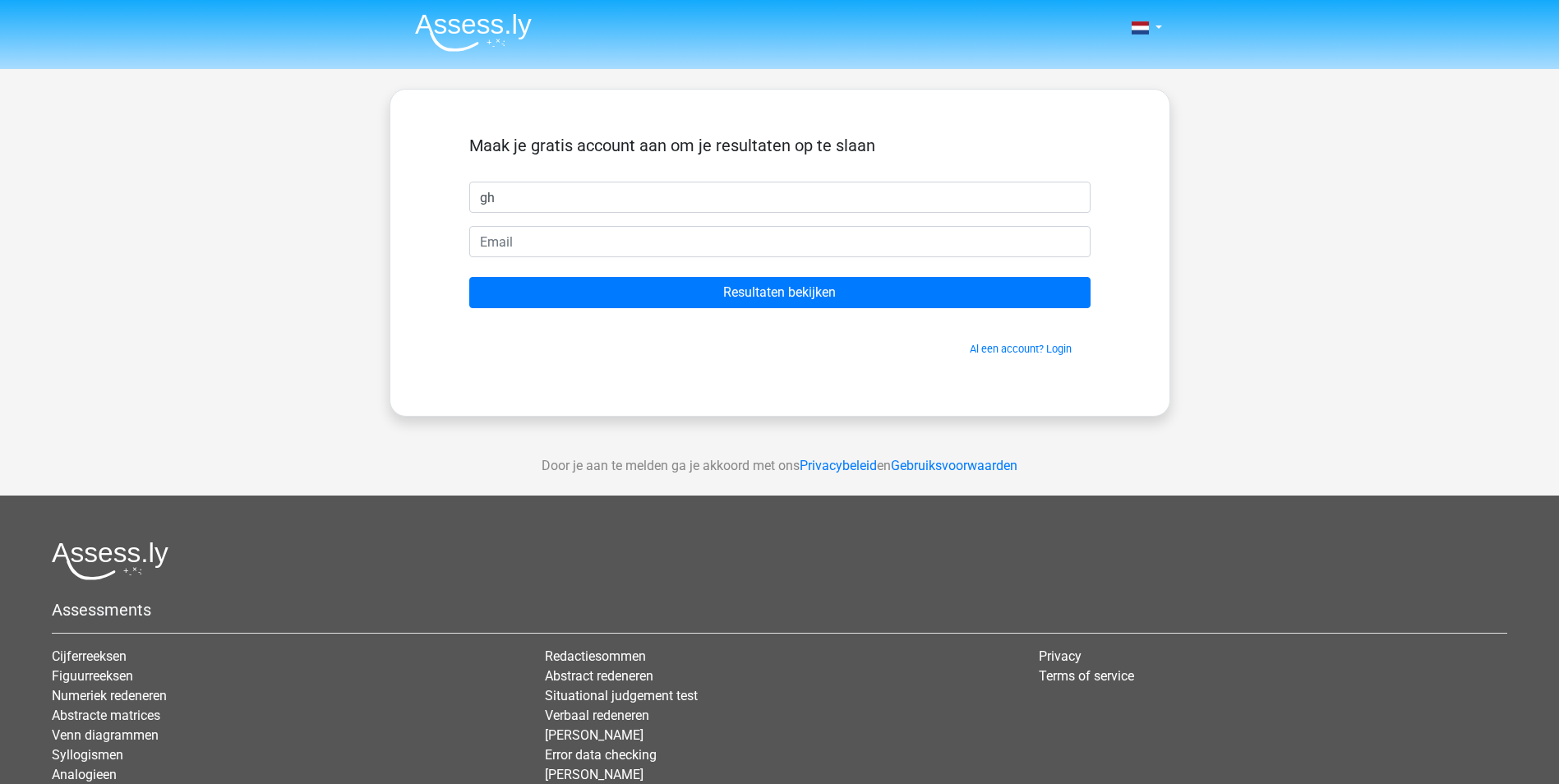
type input "gh"
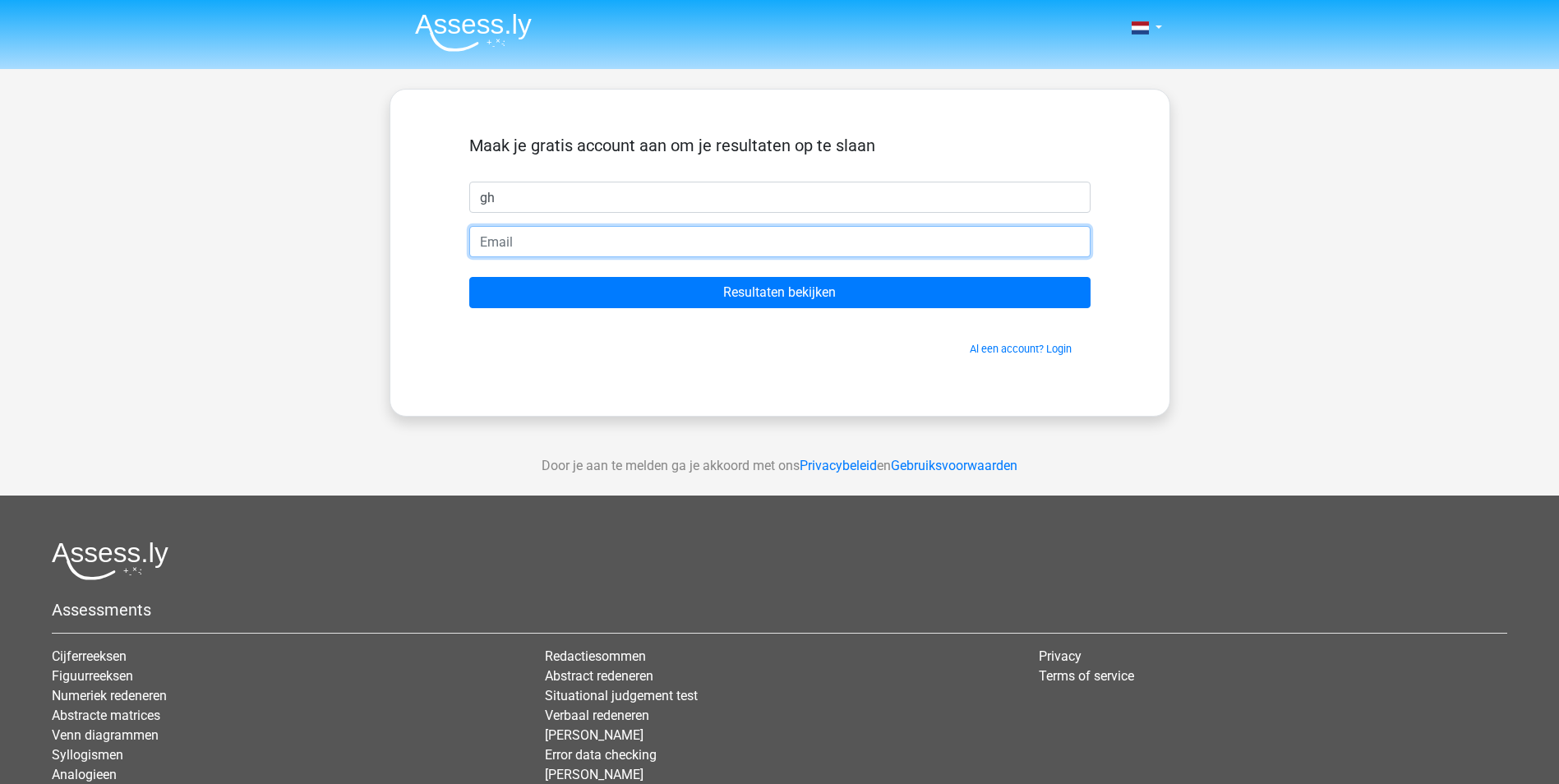
click at [640, 243] on input "email" at bounding box center [780, 242] width 622 height 32
type input "Giovannyramsaroe@gmail.com"
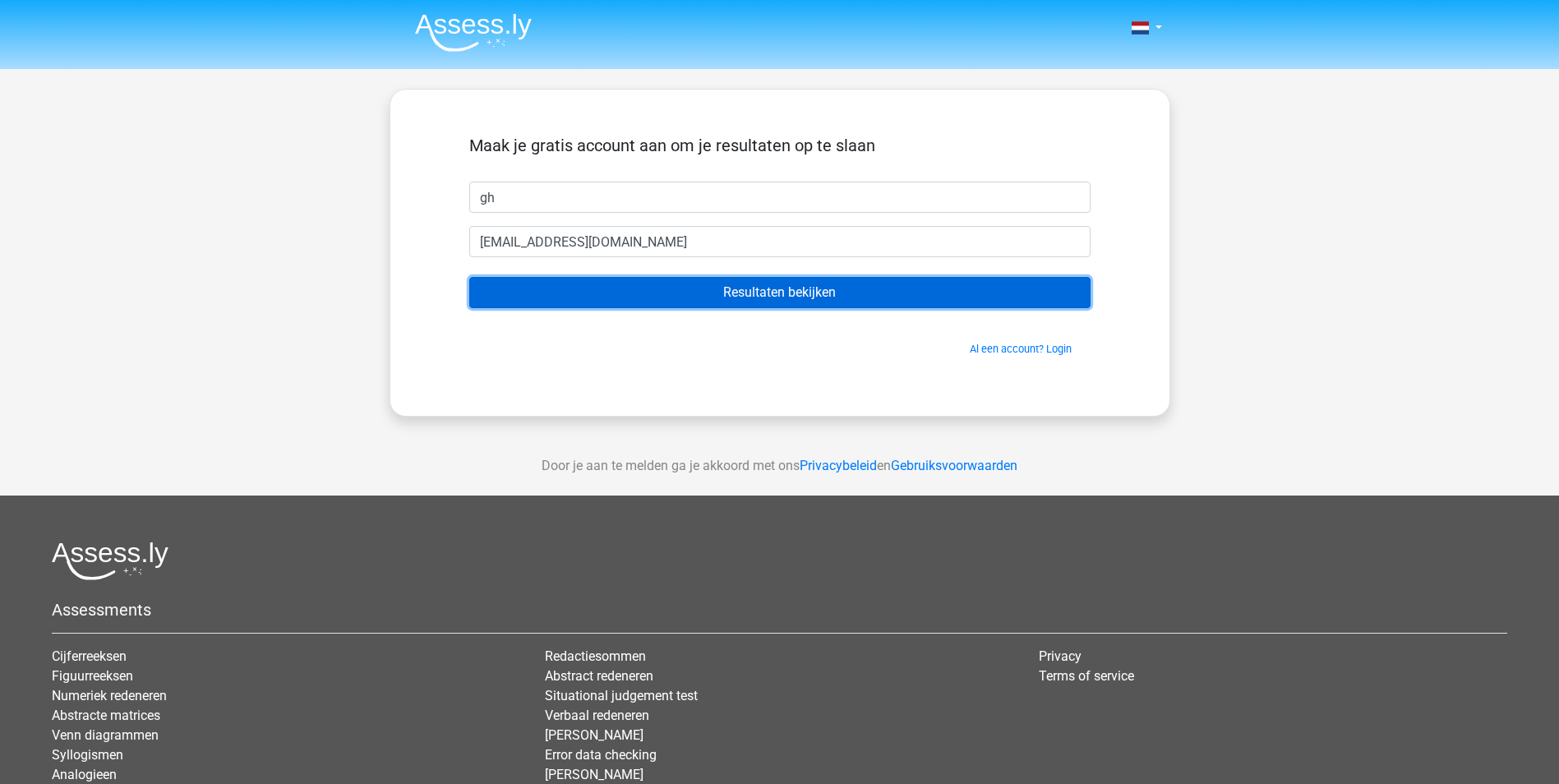
click at [739, 296] on input "Resultaten bekijken" at bounding box center [780, 292] width 622 height 32
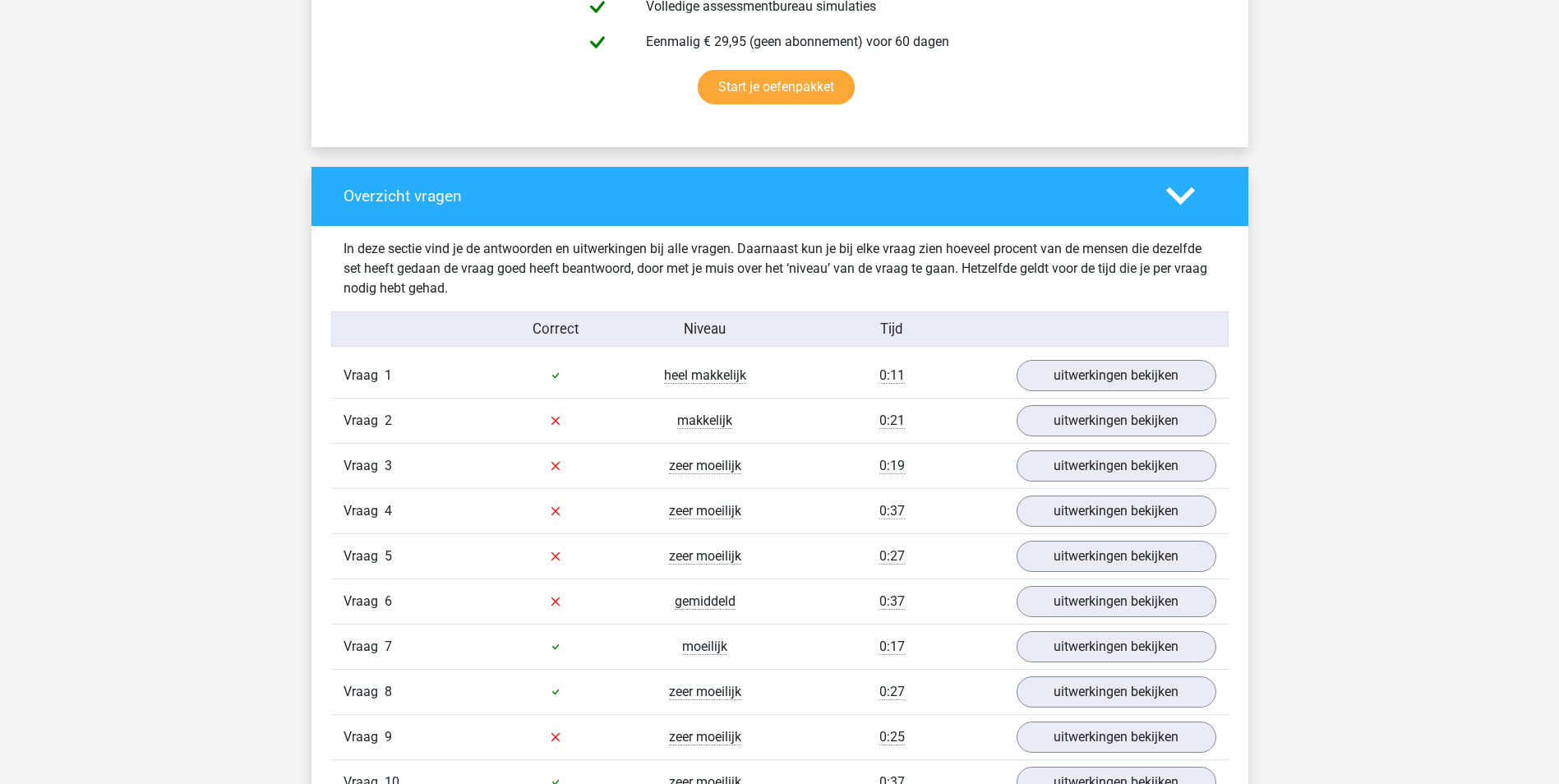
scroll to position [1150, 0]
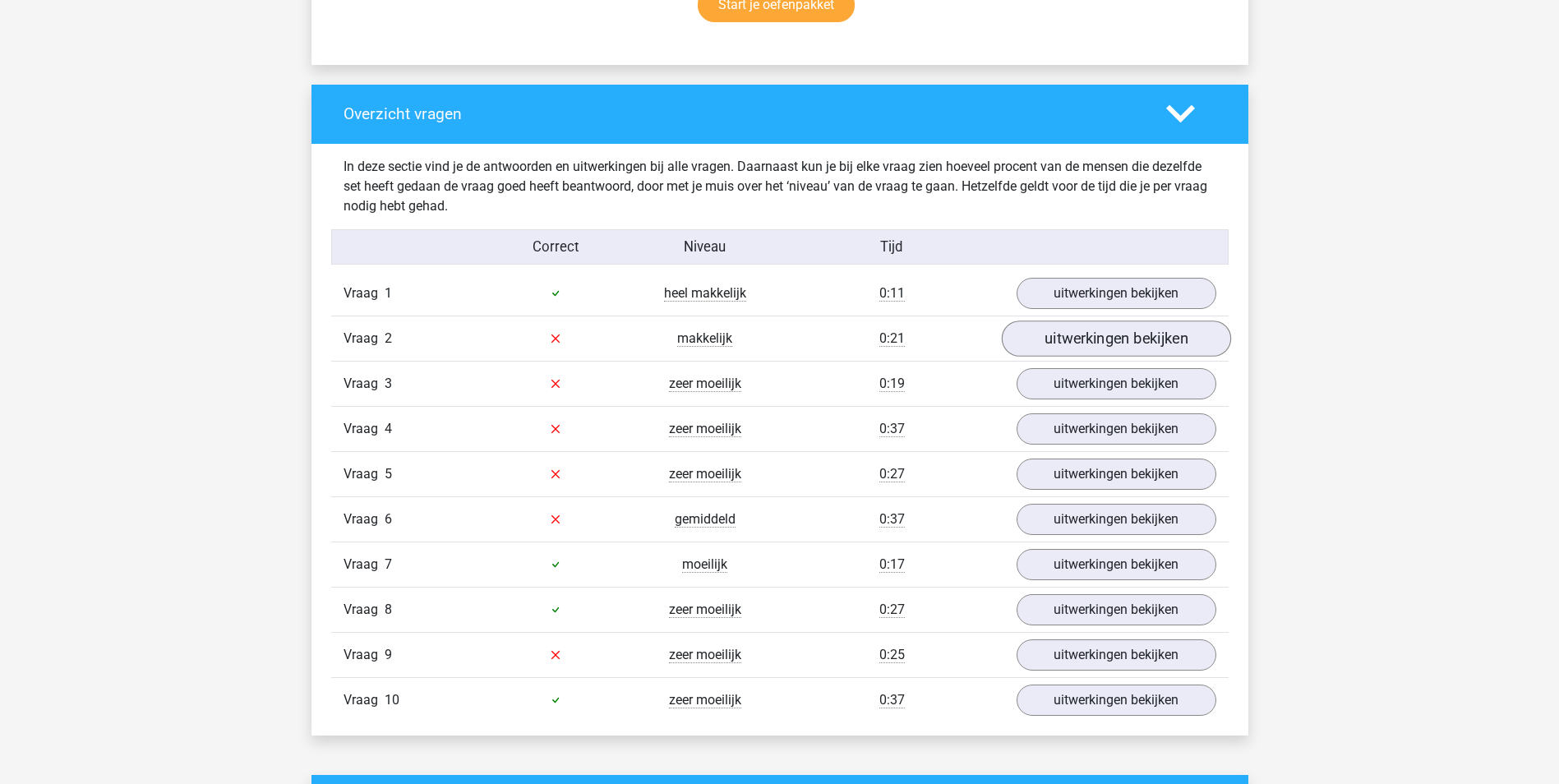
click at [1183, 322] on div "Vraag 2 makkelijk 0:21 uitwerkingen bekijken" at bounding box center [780, 338] width 898 height 45
click at [1177, 334] on link "uitwerkingen bekijken" at bounding box center [1116, 338] width 229 height 36
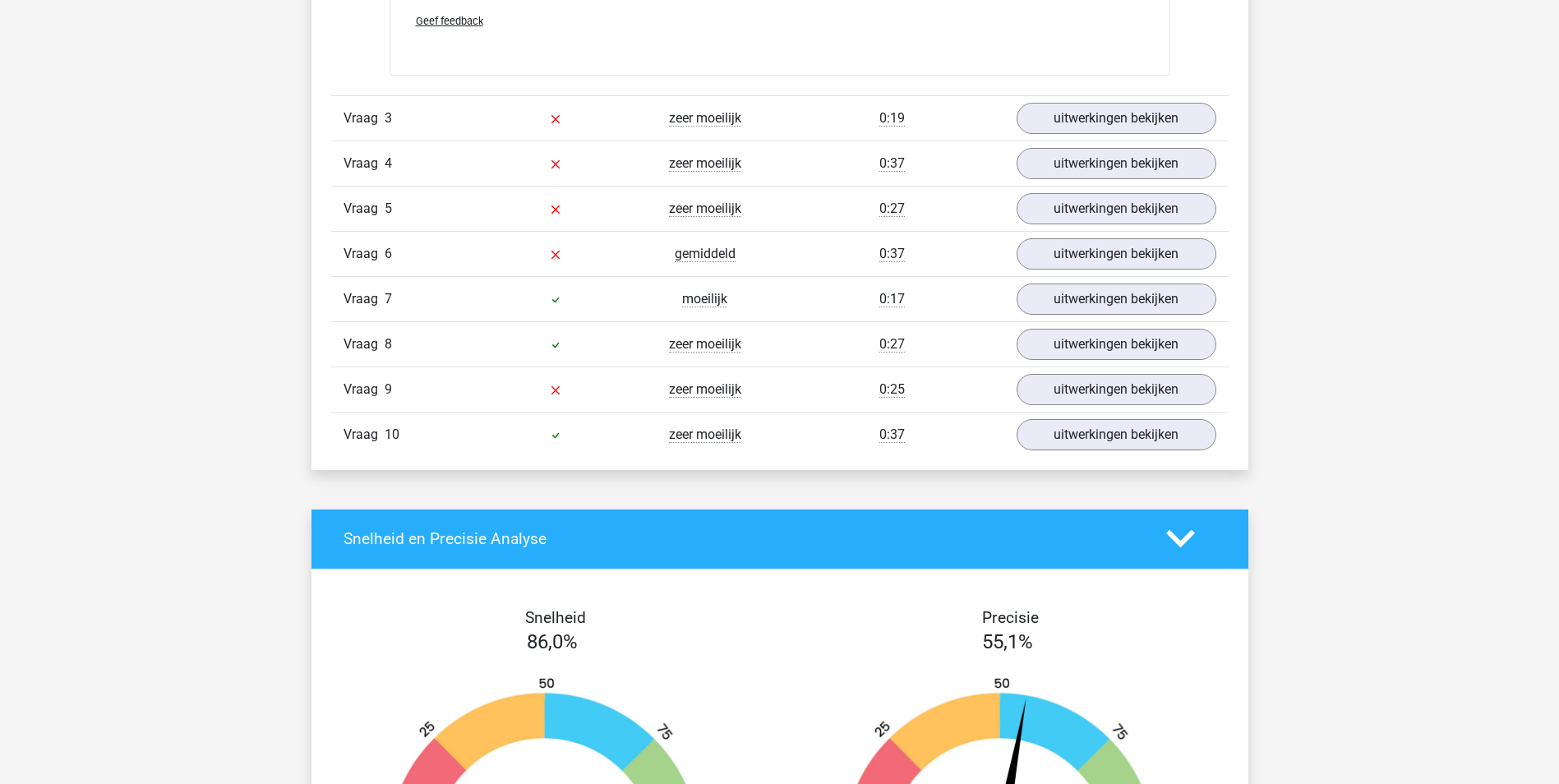
scroll to position [2301, 0]
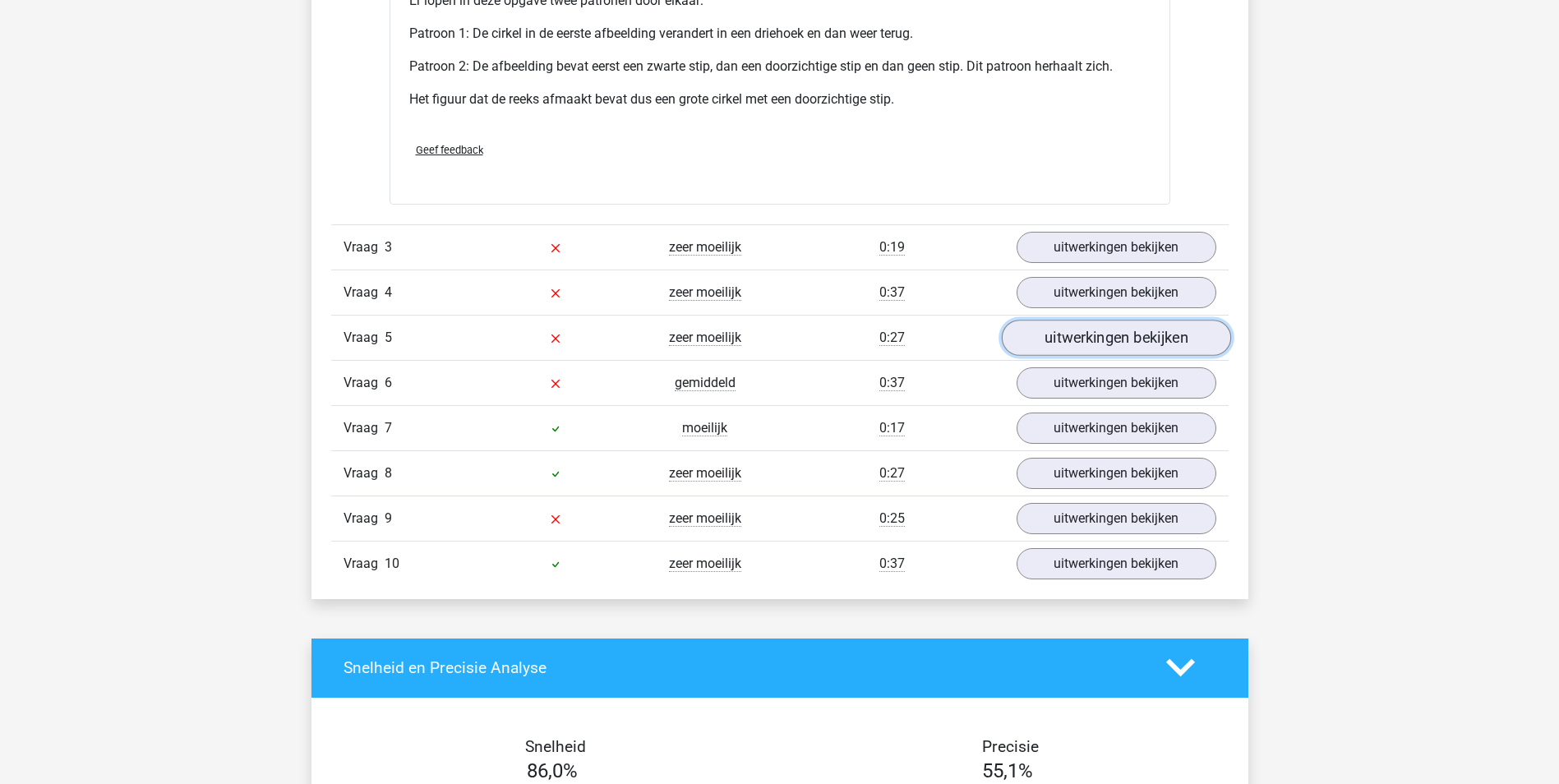
click at [1172, 338] on link "uitwerkingen bekijken" at bounding box center [1116, 337] width 229 height 36
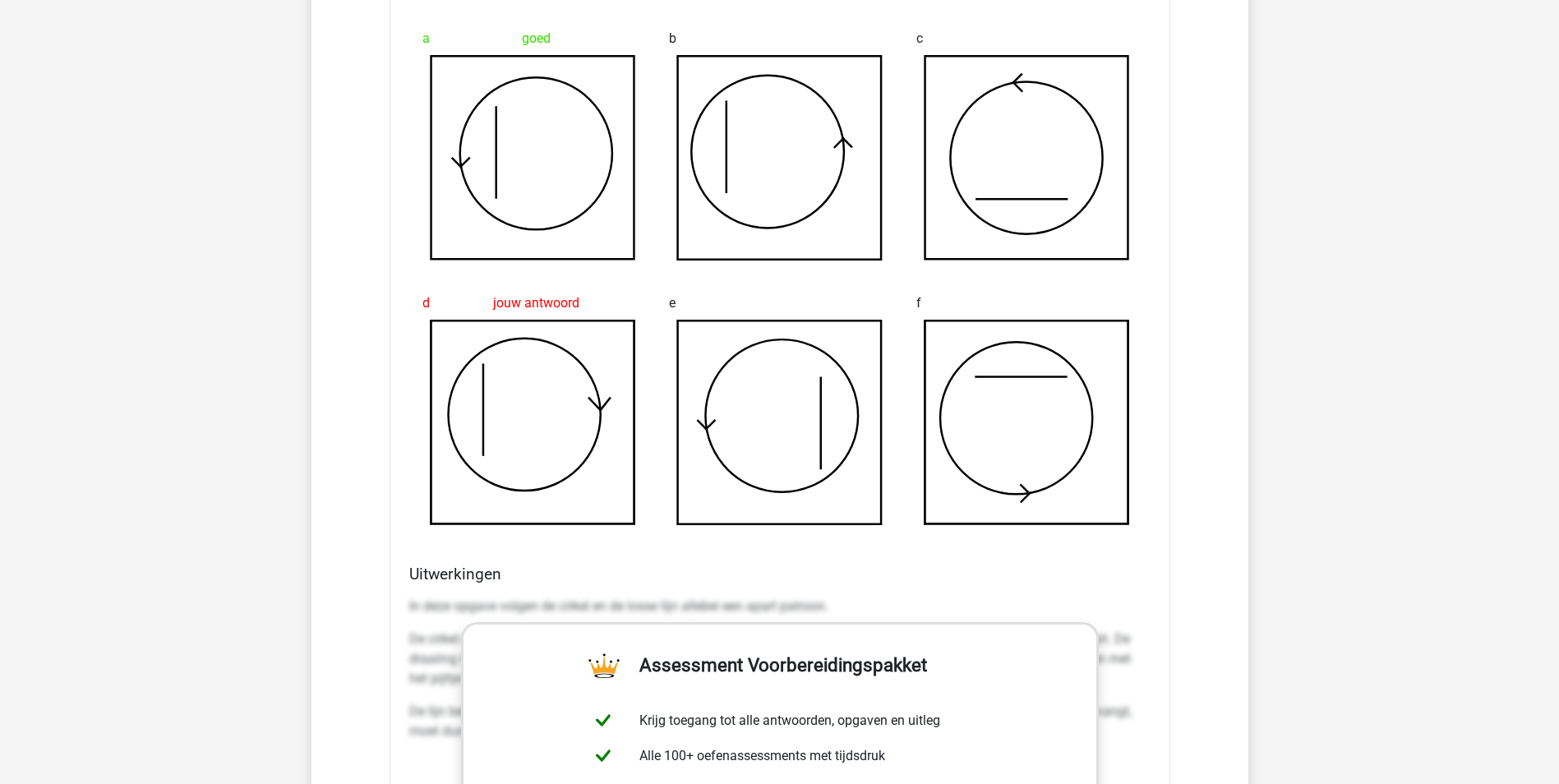
scroll to position [2630, 0]
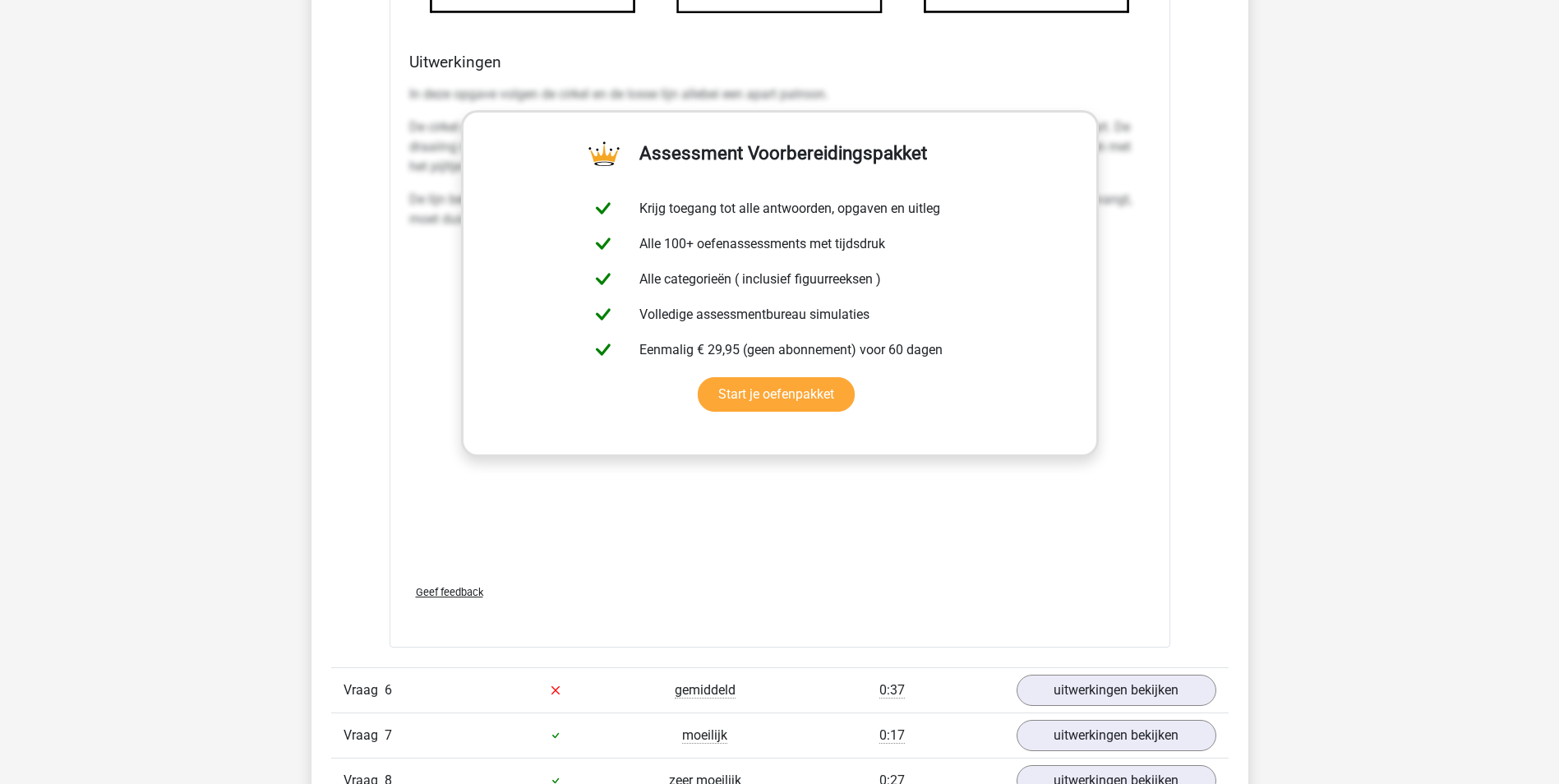
click at [1130, 515] on div "In deze opgave volgen de cirkel en de losse lijn allebei een apart patroon. De …" at bounding box center [780, 325] width 742 height 493
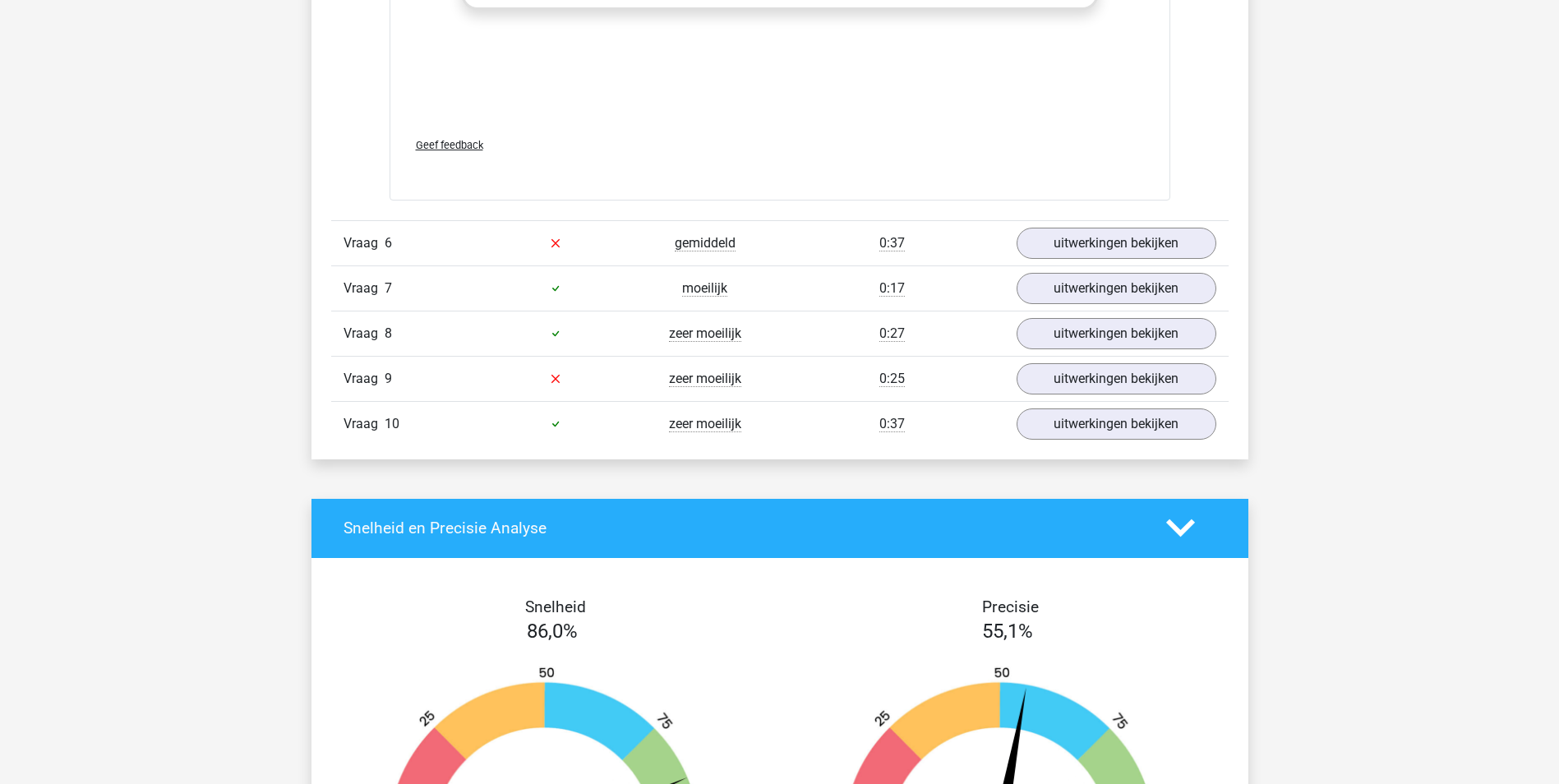
scroll to position [3863, 0]
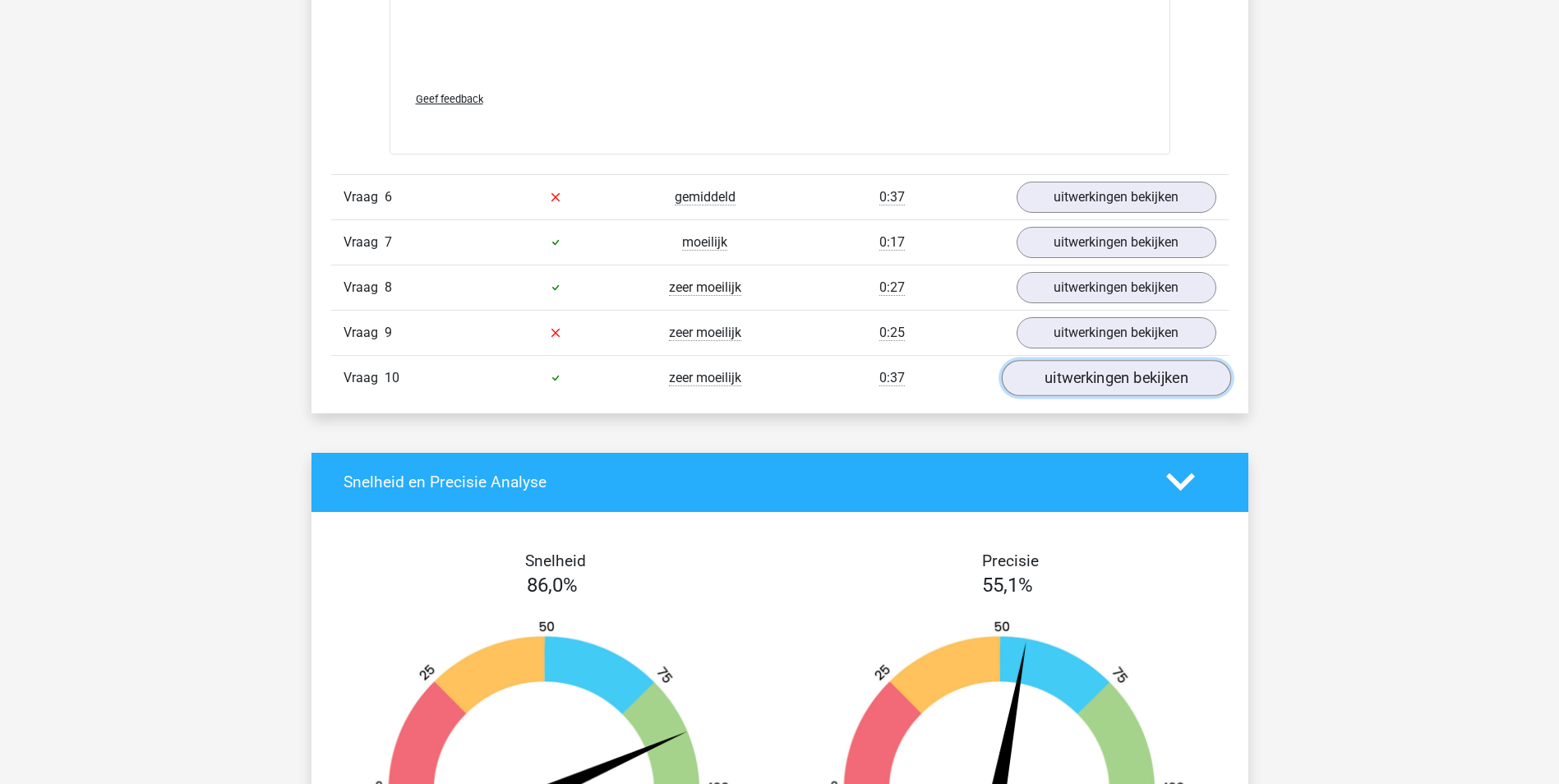
click at [1056, 379] on link "uitwerkingen bekijken" at bounding box center [1116, 378] width 229 height 36
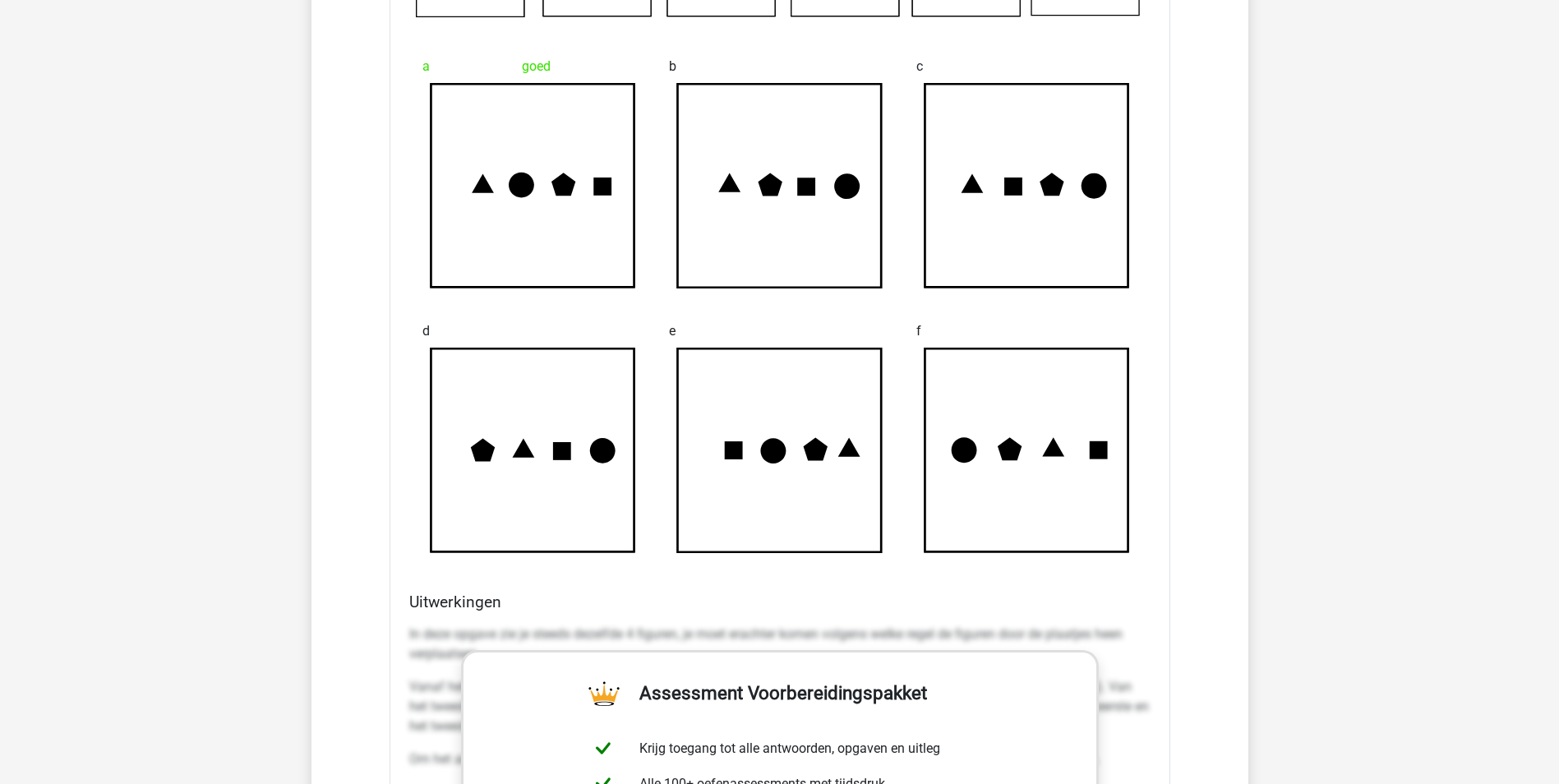
scroll to position [4250, 0]
